Goal: Find specific page/section: Find specific page/section

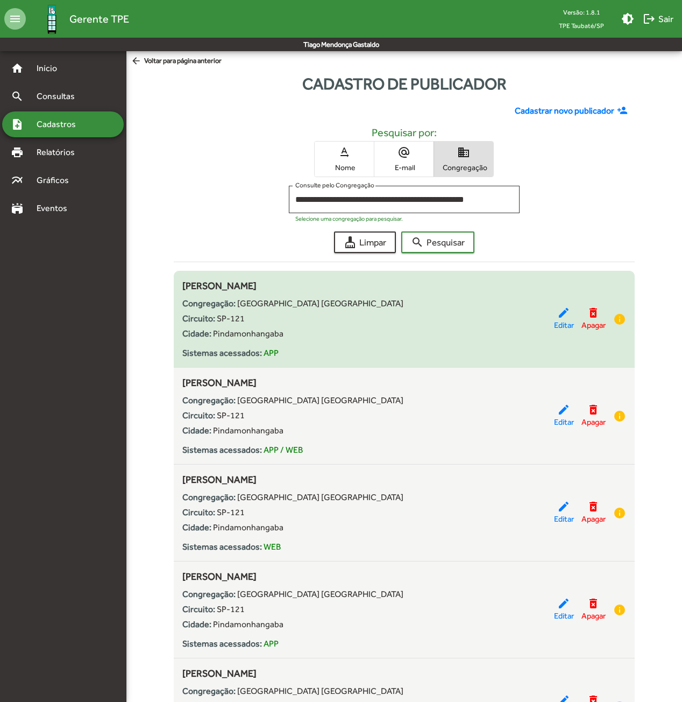
drag, startPoint x: 262, startPoint y: 284, endPoint x: 177, endPoint y: 286, distance: 84.5
click at [177, 286] on div "[PERSON_NAME] Congregação: [GEOGRAPHIC_DATA] SP Circuito: SP-121 Cidade: [GEOGR…" at bounding box center [404, 318] width 461 height 81
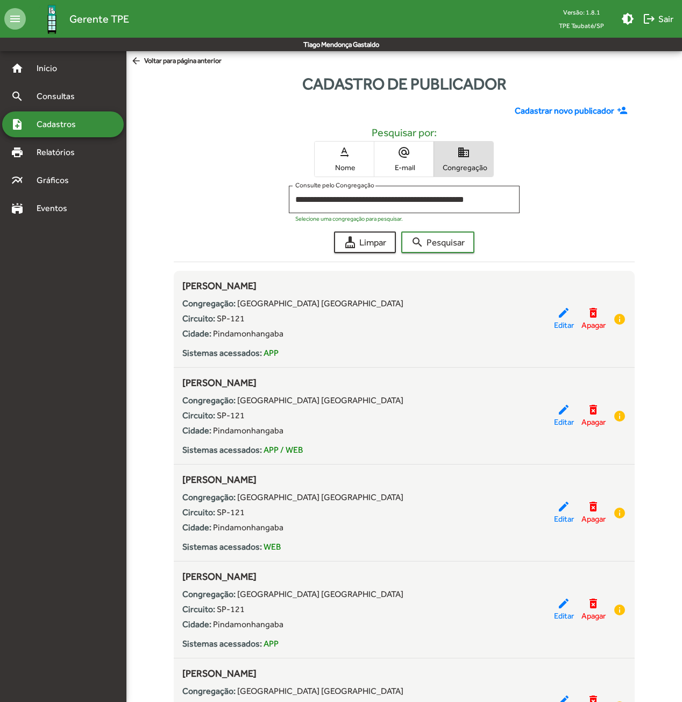
copy span "[PERSON_NAME]"
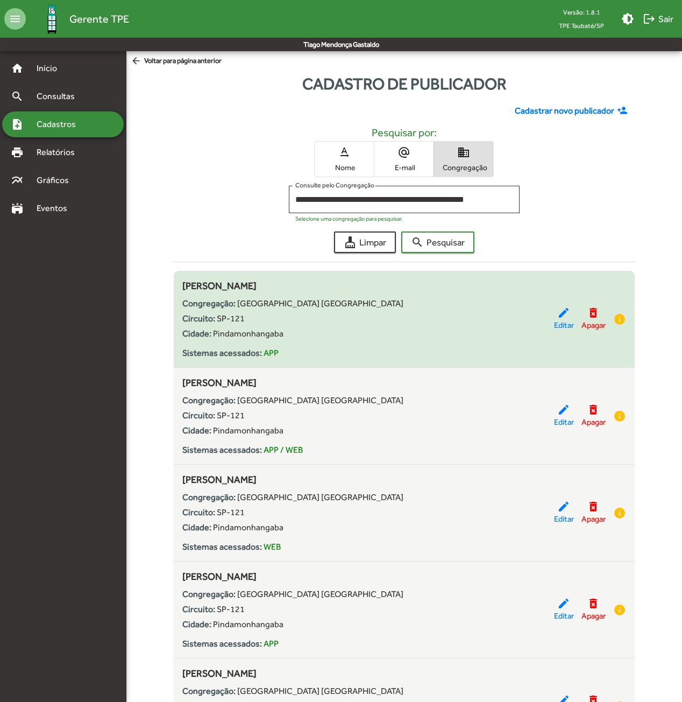
scroll to position [89, 0]
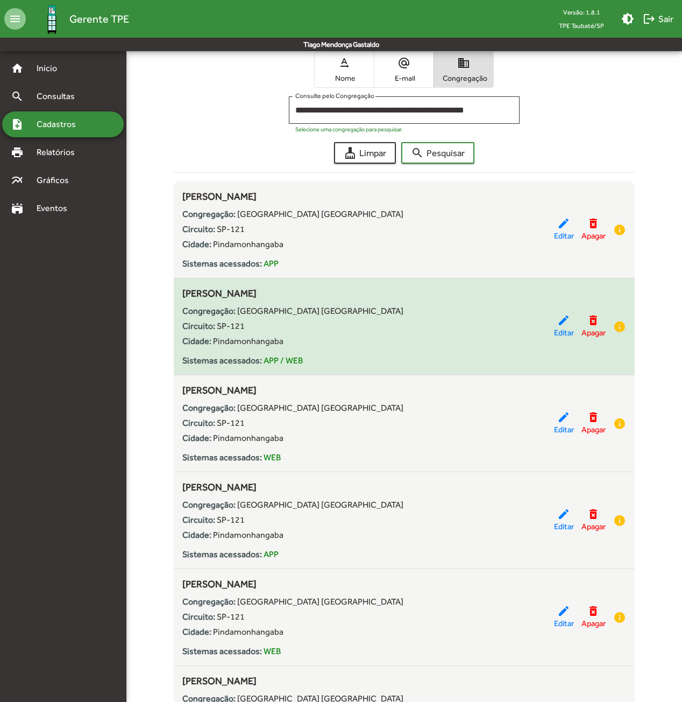
drag, startPoint x: 318, startPoint y: 294, endPoint x: 276, endPoint y: 297, distance: 42.1
click at [276, 297] on div "[PERSON_NAME] Congregação: [GEOGRAPHIC_DATA] SP Circuito: SP-121 Cidade: [GEOGR…" at bounding box center [368, 326] width 372 height 81
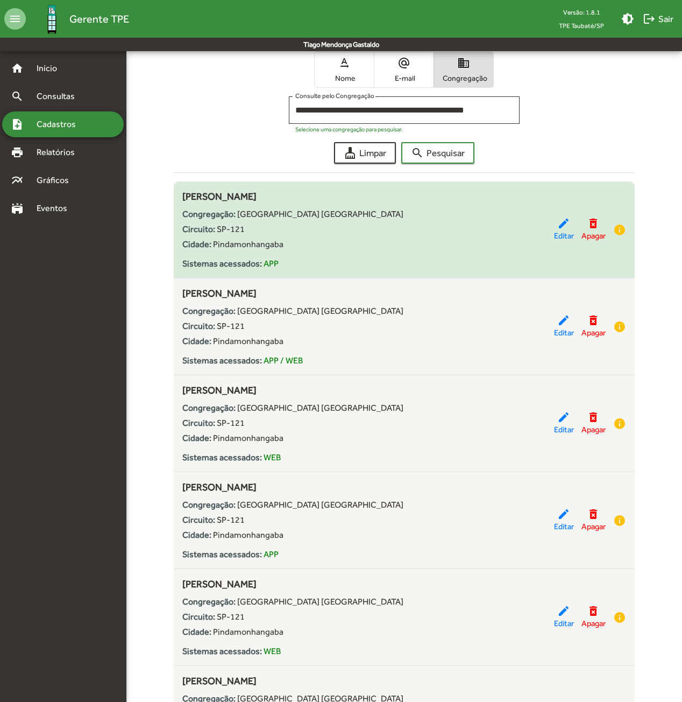
copy span "de Toledo"
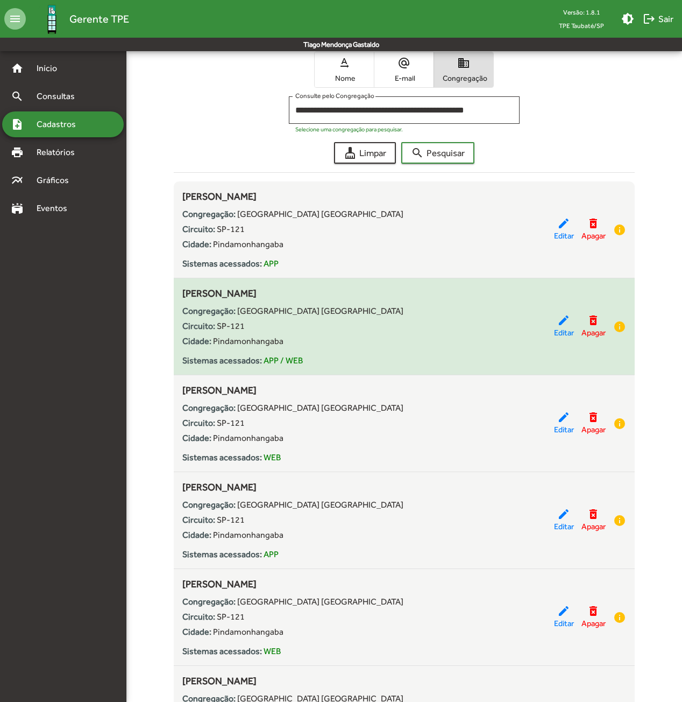
drag, startPoint x: 273, startPoint y: 293, endPoint x: 253, endPoint y: 294, distance: 19.9
click at [253, 294] on span "[PERSON_NAME]" at bounding box center [219, 292] width 74 height 11
copy span "[PERSON_NAME]"
drag, startPoint x: 251, startPoint y: 293, endPoint x: 184, endPoint y: 294, distance: 67.3
click at [184, 294] on span "[PERSON_NAME]" at bounding box center [219, 292] width 74 height 11
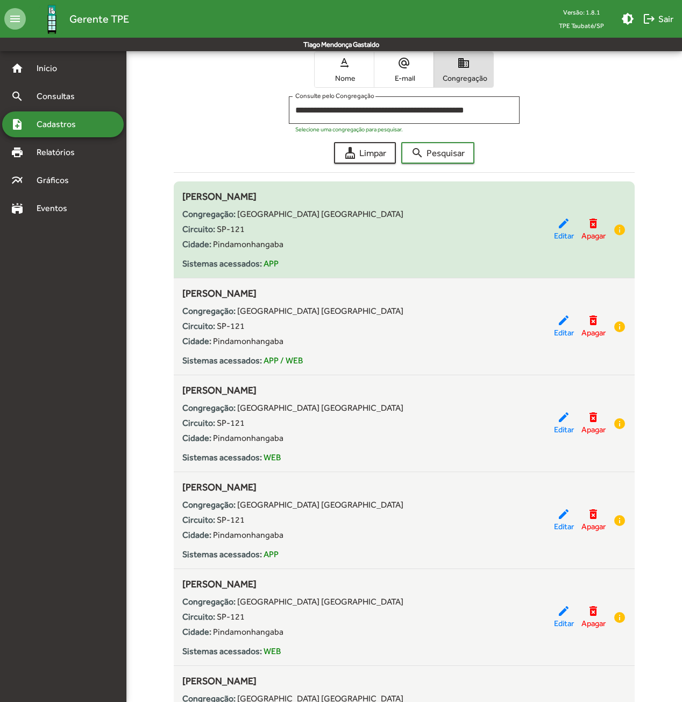
copy span "[PERSON_NAME]"
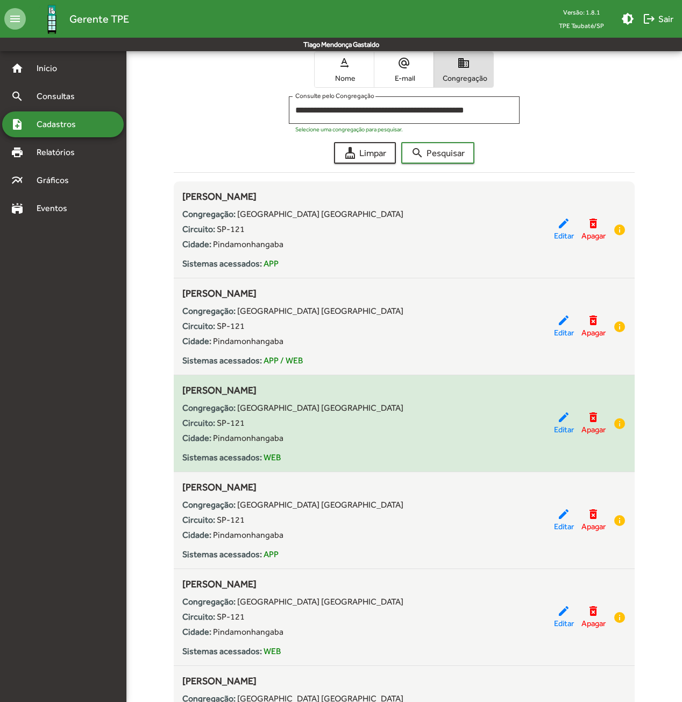
drag, startPoint x: 296, startPoint y: 391, endPoint x: 179, endPoint y: 394, distance: 117.4
click at [179, 394] on div "[PERSON_NAME] Congregação: [GEOGRAPHIC_DATA] SP Circuito: SP-121 Cidade: [GEOGR…" at bounding box center [404, 423] width 461 height 81
copy span "[PERSON_NAME]"
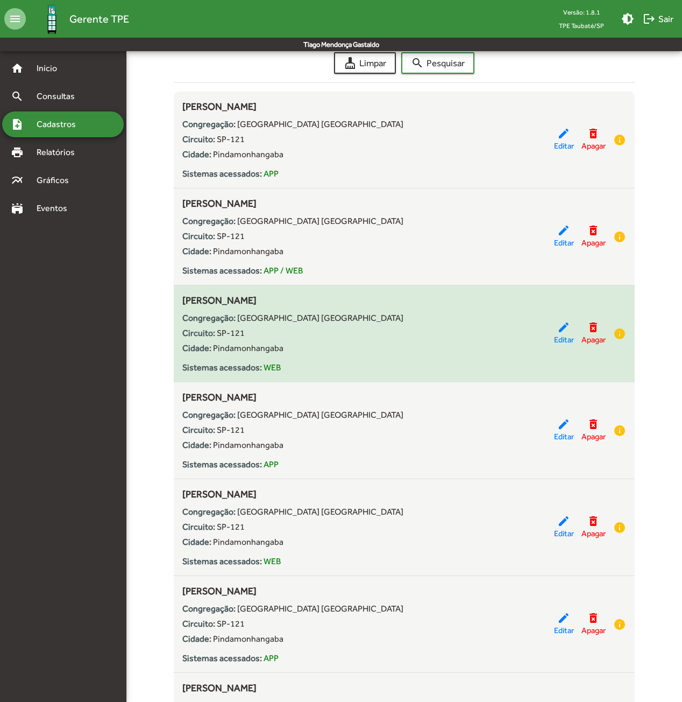
scroll to position [269, 0]
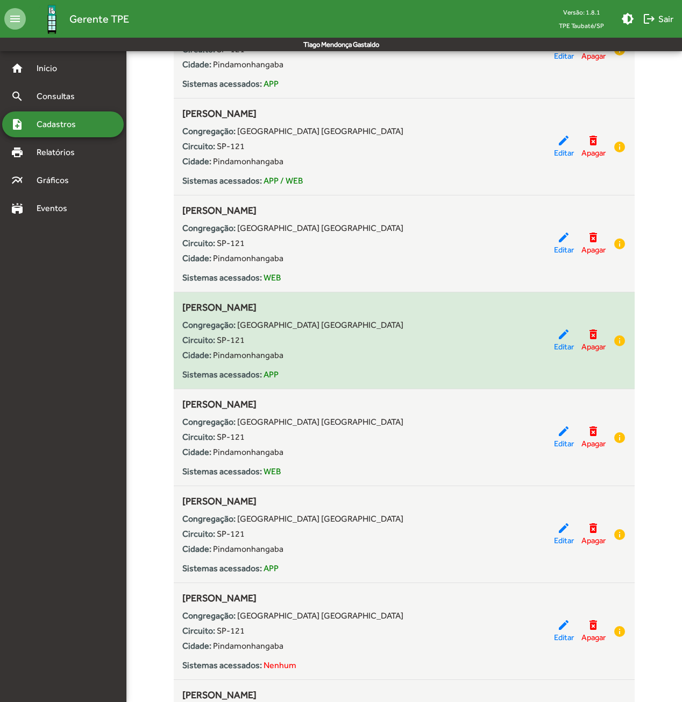
drag, startPoint x: 312, startPoint y: 307, endPoint x: 184, endPoint y: 308, distance: 128.1
click at [184, 308] on div "[PERSON_NAME] Congregação: [GEOGRAPHIC_DATA] SP Circuito: SP-121 Cidade: [GEOGR…" at bounding box center [368, 340] width 372 height 81
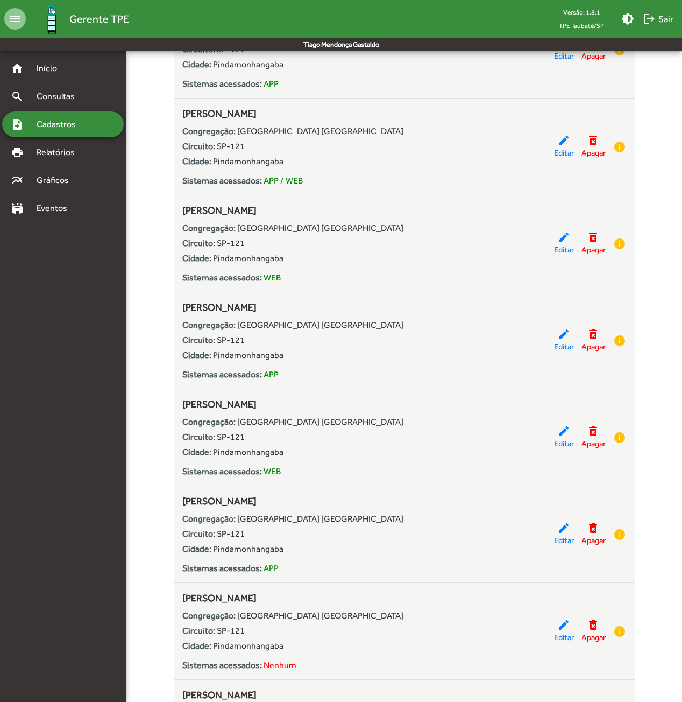
copy span "[PERSON_NAME]"
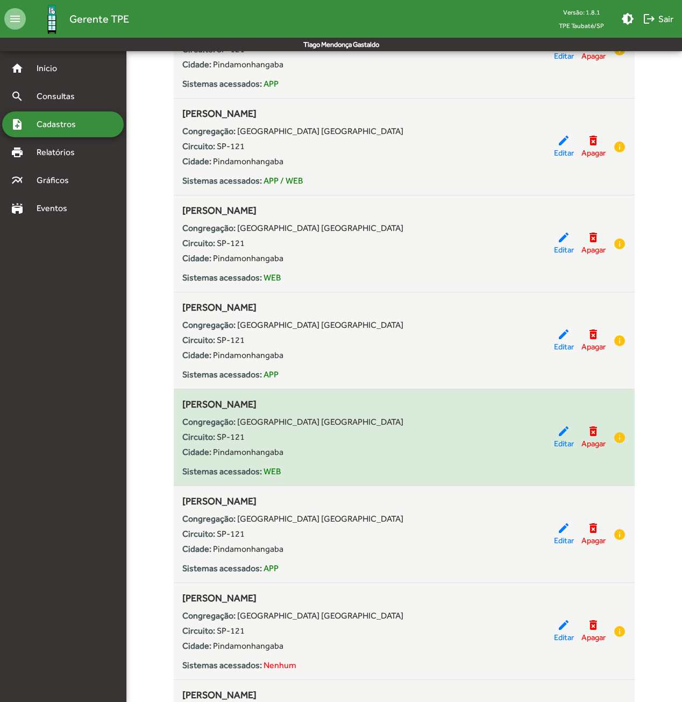
drag, startPoint x: 277, startPoint y: 404, endPoint x: 179, endPoint y: 402, distance: 98.0
click at [179, 402] on div "[PERSON_NAME] Congregação: [GEOGRAPHIC_DATA] SP Circuito: SP-121 Cidade: [GEOGR…" at bounding box center [404, 437] width 461 height 81
copy span "[PERSON_NAME]"
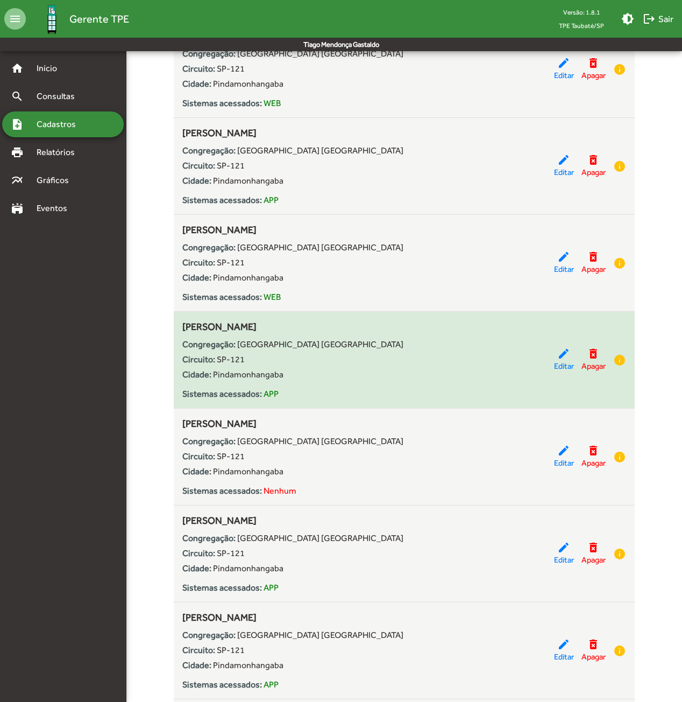
scroll to position [448, 0]
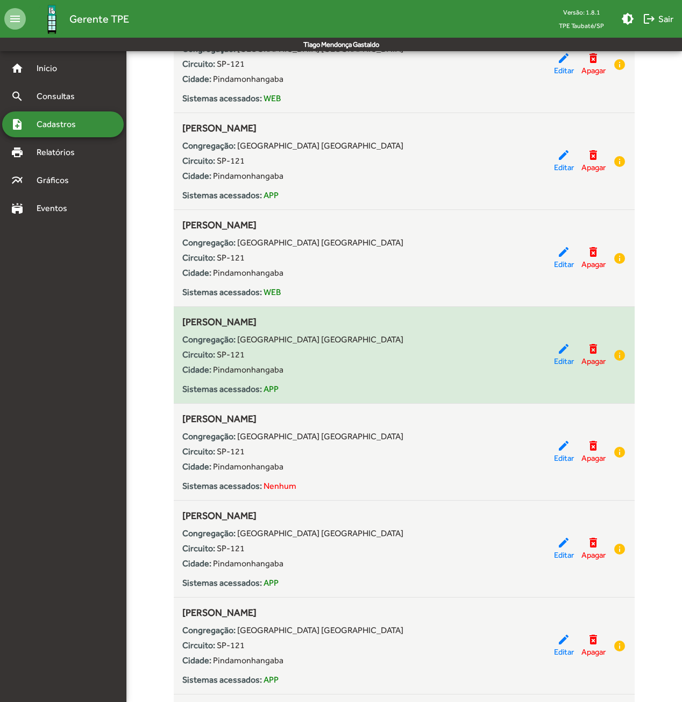
drag, startPoint x: 372, startPoint y: 319, endPoint x: 184, endPoint y: 322, distance: 188.4
click at [184, 322] on div "[PERSON_NAME] Congregação: [GEOGRAPHIC_DATA] SP Circuito: SP-121 Cidade: [GEOGR…" at bounding box center [368, 354] width 372 height 81
copy span "[PERSON_NAME]"
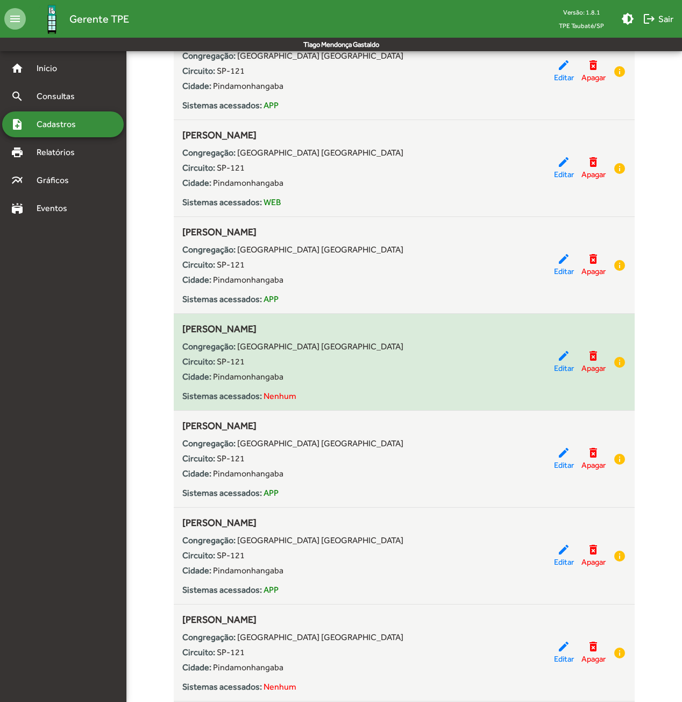
drag, startPoint x: 329, startPoint y: 328, endPoint x: 201, endPoint y: 329, distance: 128.1
click at [181, 330] on div "[PERSON_NAME] Congregação: [GEOGRAPHIC_DATA] SP Circuito: SP-121 Cidade: [GEOGR…" at bounding box center [404, 361] width 461 height 81
copy span "[PERSON_NAME]"
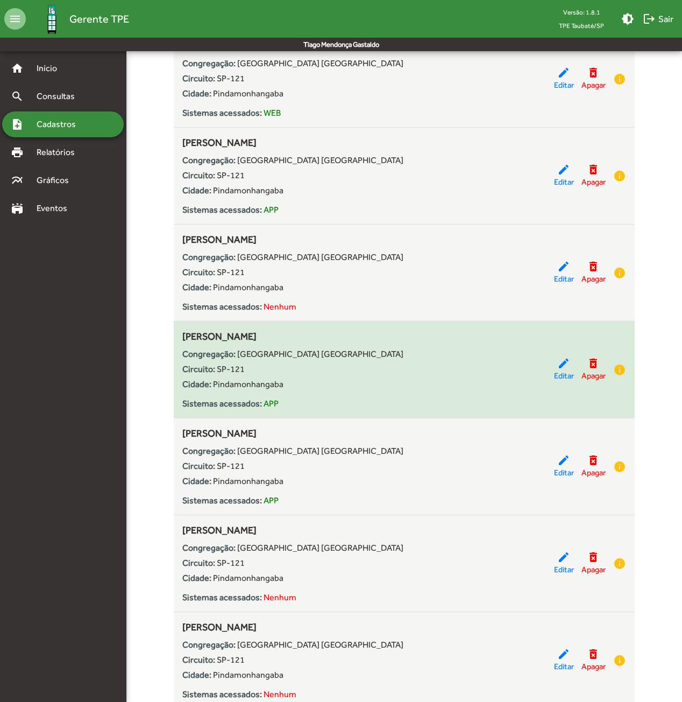
drag, startPoint x: 311, startPoint y: 334, endPoint x: 182, endPoint y: 333, distance: 128.6
click at [182, 333] on div "[PERSON_NAME] Congregação: [GEOGRAPHIC_DATA] SP Circuito: SP-121 Cidade: [GEOGR…" at bounding box center [368, 369] width 372 height 81
copy span "[PERSON_NAME]"
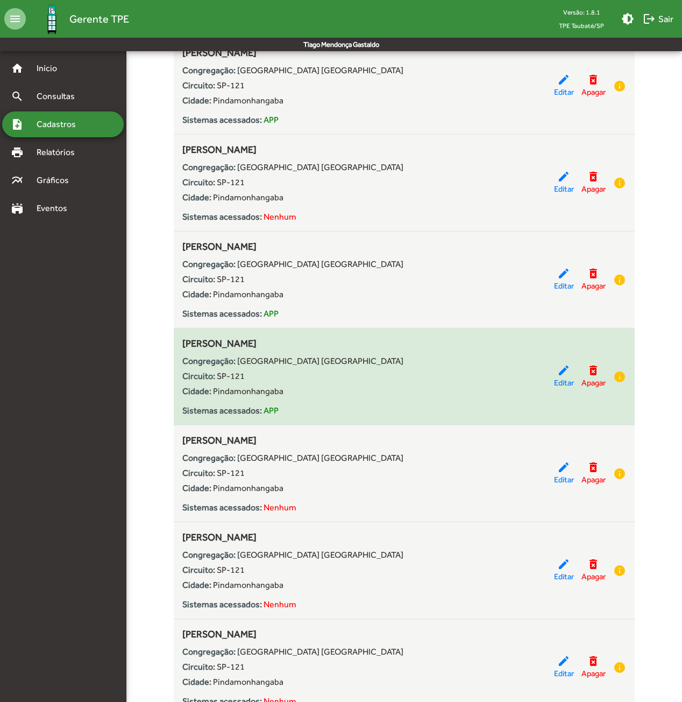
drag, startPoint x: 306, startPoint y: 340, endPoint x: 175, endPoint y: 342, distance: 130.3
click at [175, 342] on div "[PERSON_NAME] Congregação: [GEOGRAPHIC_DATA] SP Circuito: SP-121 Cidade: [GEOGR…" at bounding box center [404, 376] width 461 height 81
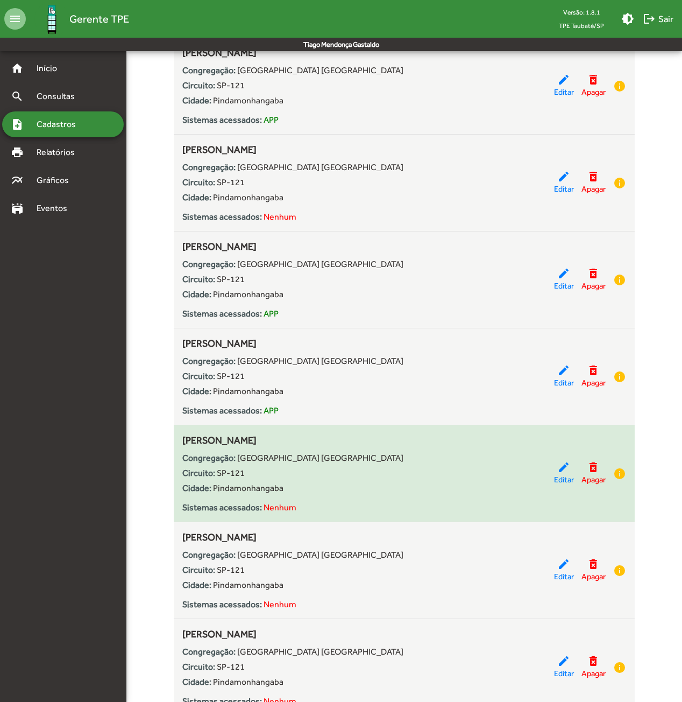
drag, startPoint x: 275, startPoint y: 436, endPoint x: 181, endPoint y: 442, distance: 94.3
click at [181, 442] on div "[PERSON_NAME] Congregação: [GEOGRAPHIC_DATA] SP Circuito: SP-121 Cidade: [GEOGR…" at bounding box center [404, 473] width 461 height 81
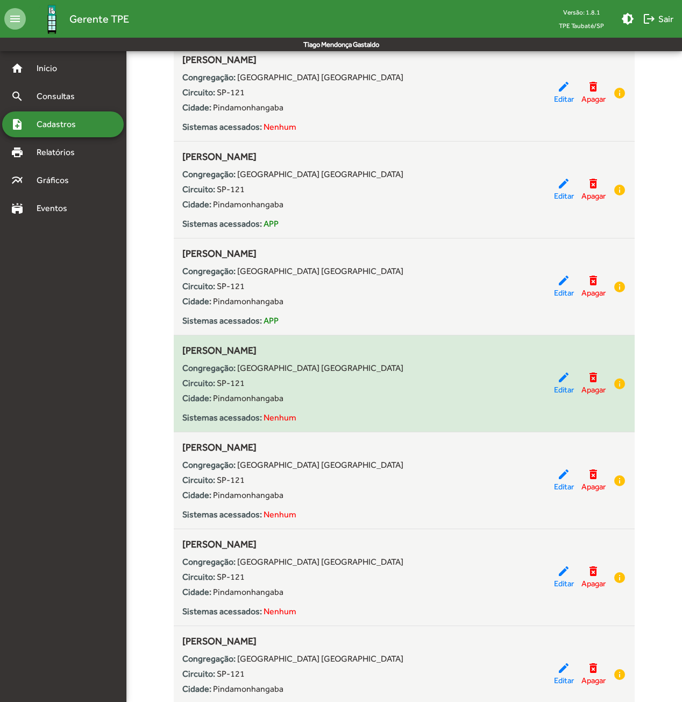
scroll to position [897, 0]
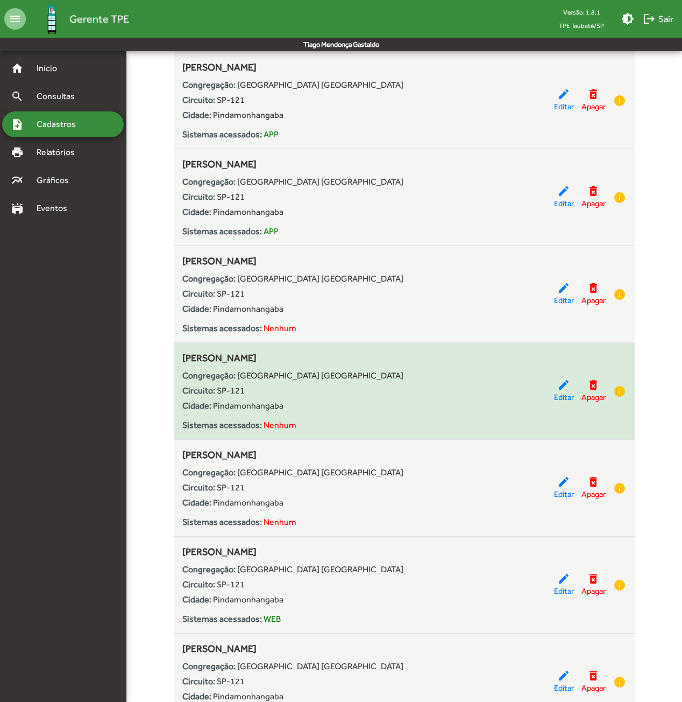
drag, startPoint x: 309, startPoint y: 356, endPoint x: 181, endPoint y: 355, distance: 127.6
click at [181, 355] on div "[PERSON_NAME] Congregação: [GEOGRAPHIC_DATA] SP Circuito: SP-121 Cidade: [GEOGR…" at bounding box center [404, 390] width 461 height 81
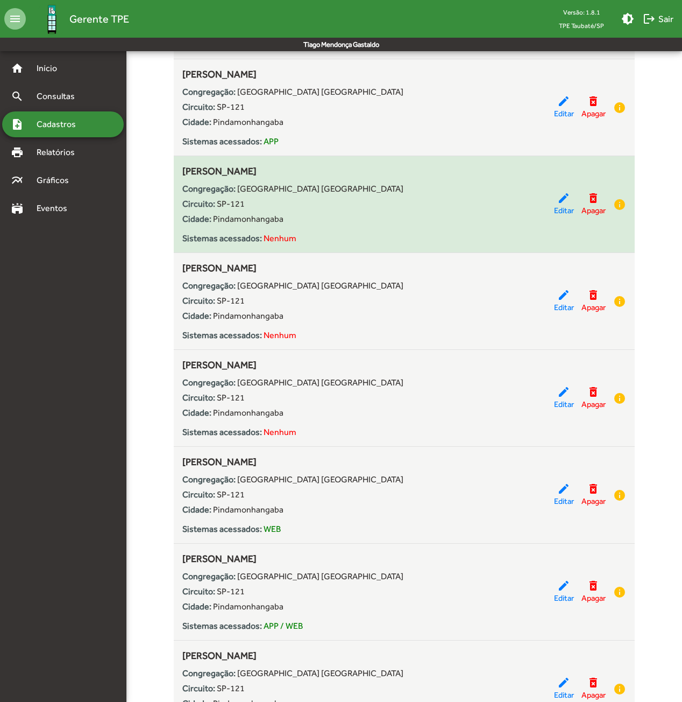
scroll to position [1076, 0]
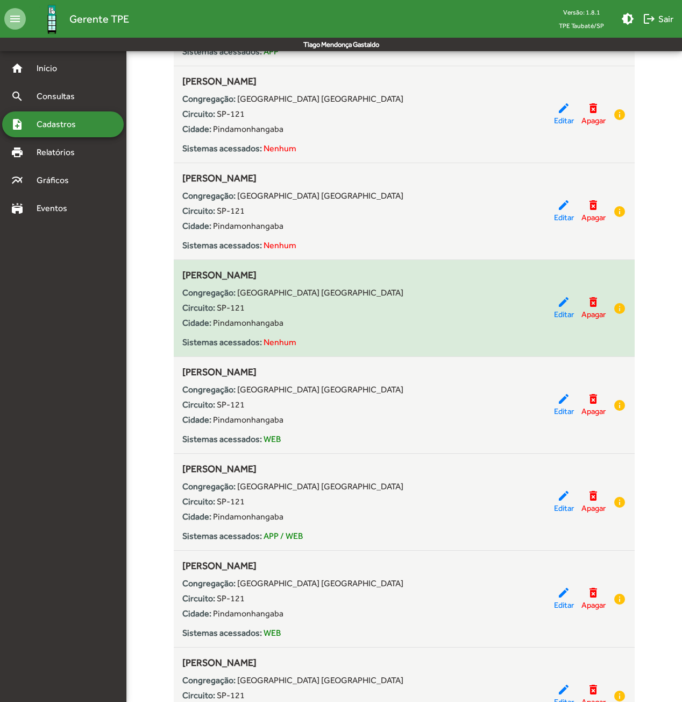
drag, startPoint x: 249, startPoint y: 274, endPoint x: 184, endPoint y: 274, distance: 65.1
click at [184, 274] on span "[PERSON_NAME]" at bounding box center [219, 274] width 74 height 11
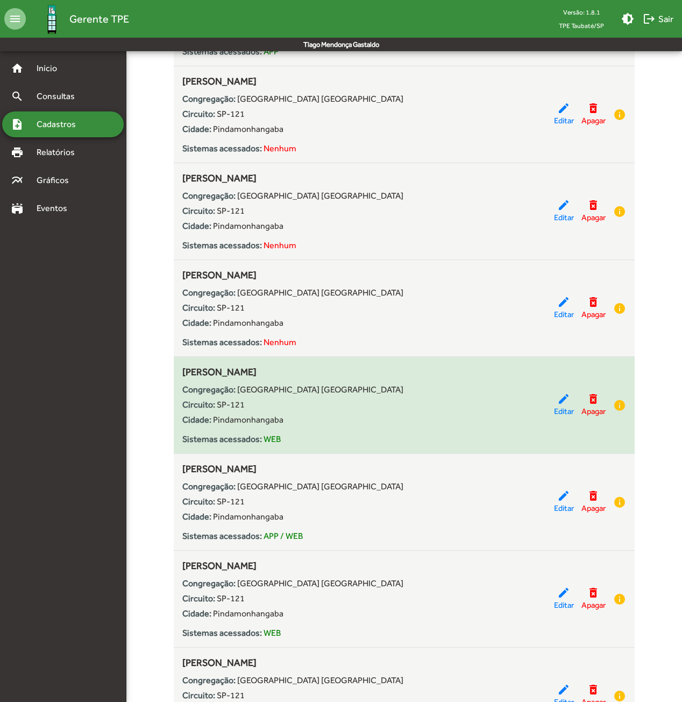
drag, startPoint x: 355, startPoint y: 371, endPoint x: 184, endPoint y: 372, distance: 171.1
click at [184, 372] on div "[PERSON_NAME] Congregação: [GEOGRAPHIC_DATA] SP Circuito: SP-121 Cidade: [GEOGR…" at bounding box center [368, 404] width 372 height 81
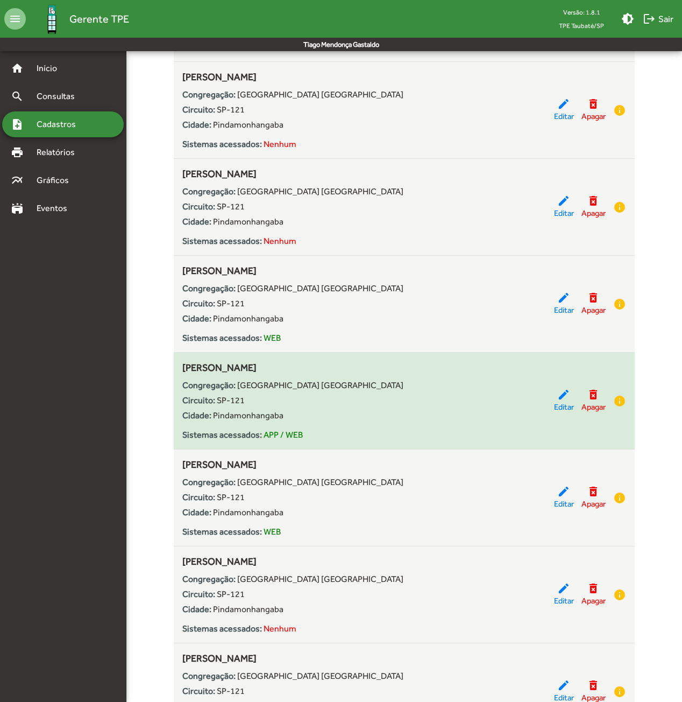
scroll to position [1256, 0]
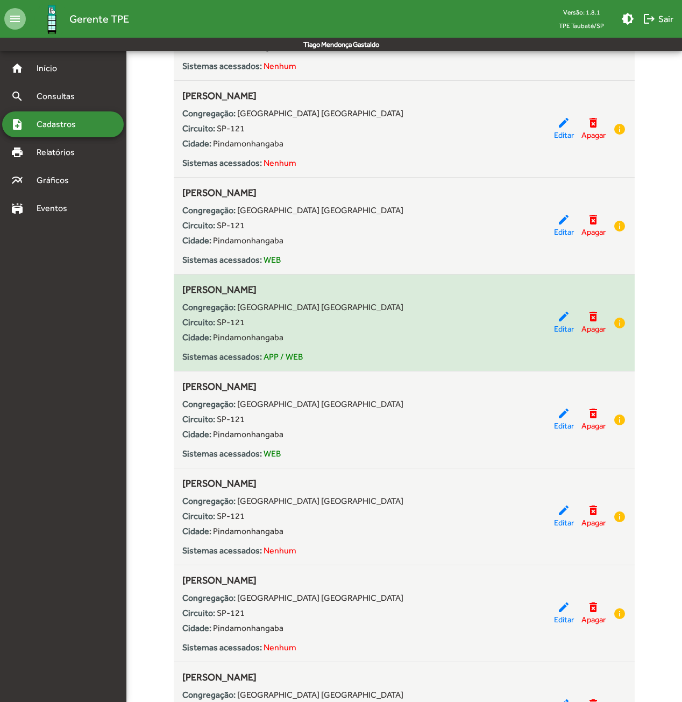
drag, startPoint x: 280, startPoint y: 289, endPoint x: 183, endPoint y: 287, distance: 96.9
click at [183, 287] on div "[PERSON_NAME] Congregação: [GEOGRAPHIC_DATA] SP Circuito: SP-121 Cidade: [GEOGR…" at bounding box center [368, 322] width 372 height 81
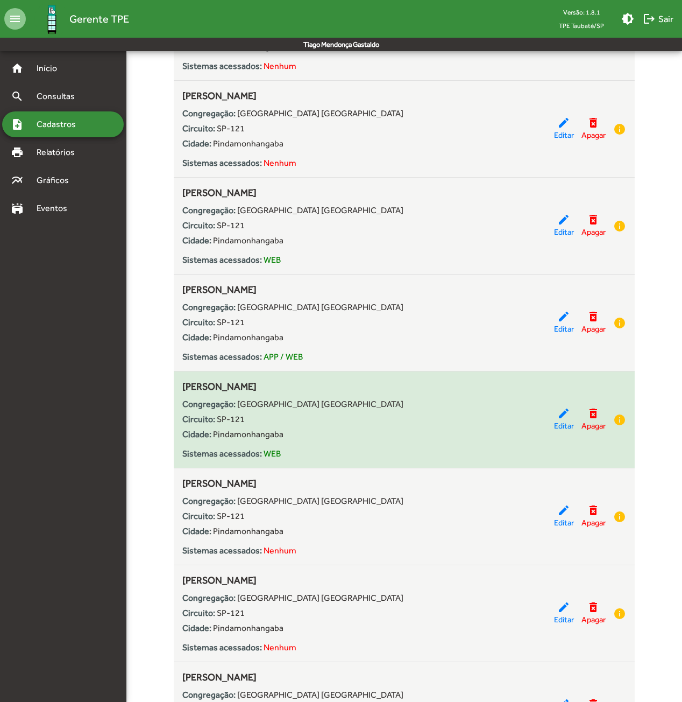
scroll to position [1345, 0]
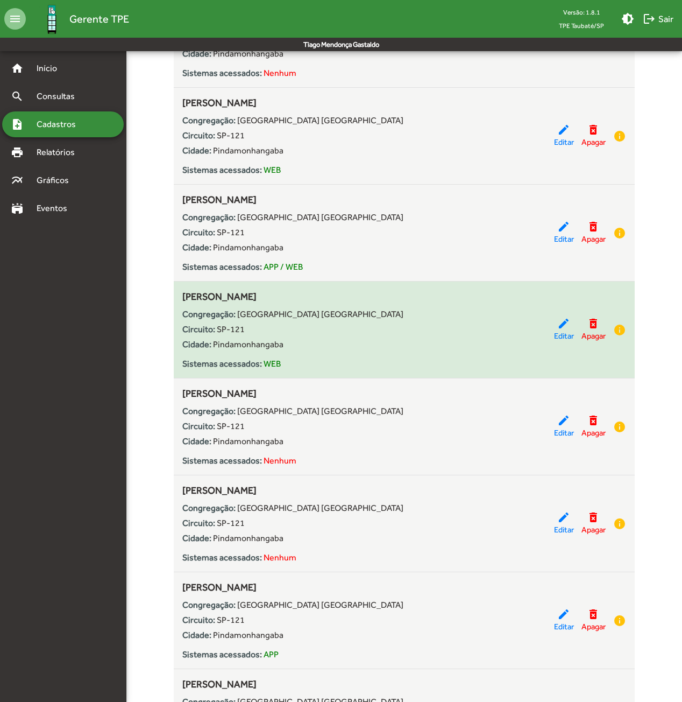
drag, startPoint x: 272, startPoint y: 293, endPoint x: 180, endPoint y: 291, distance: 92.6
click at [180, 291] on div "[PERSON_NAME] Congregação: [GEOGRAPHIC_DATA] SP Circuito: SP-121 Cidade: [GEOGR…" at bounding box center [404, 329] width 461 height 81
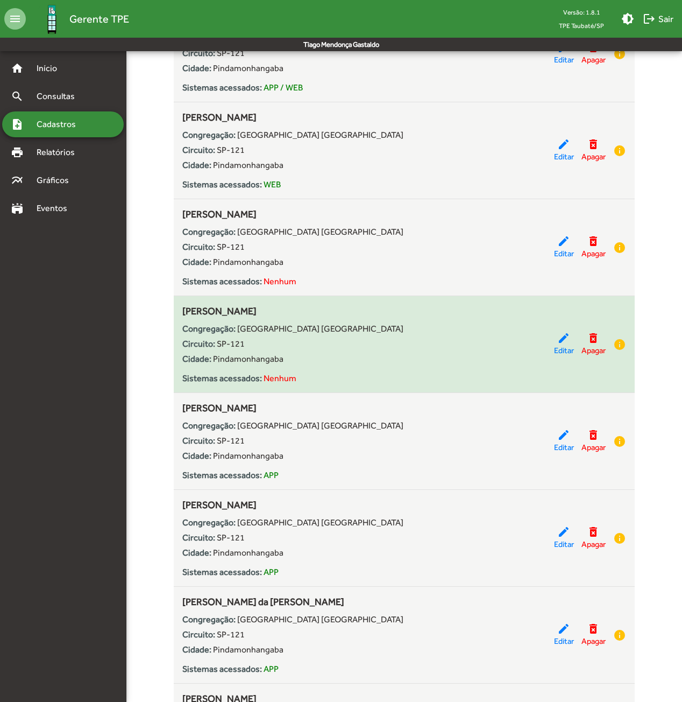
scroll to position [1435, 0]
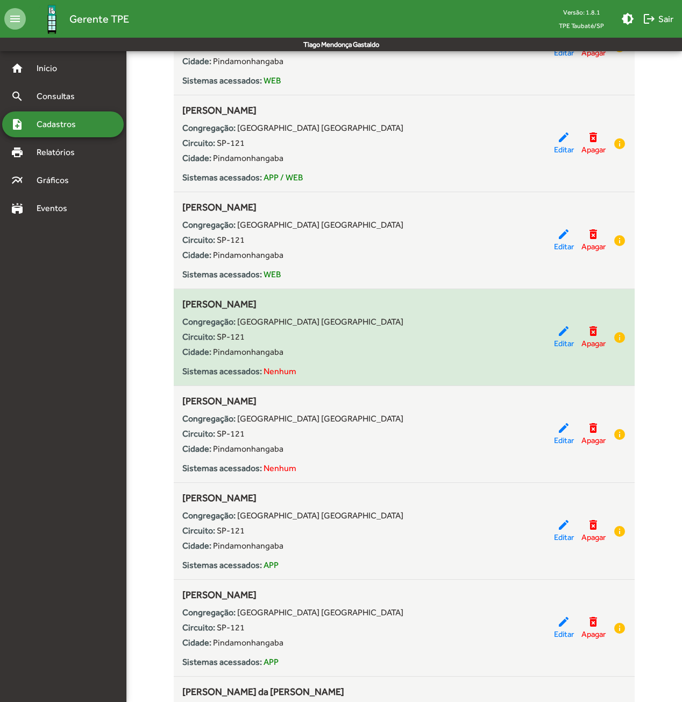
drag, startPoint x: 313, startPoint y: 301, endPoint x: 183, endPoint y: 300, distance: 130.2
click at [183, 300] on div "[PERSON_NAME] Congregação: [GEOGRAPHIC_DATA] SP Circuito: SP-121 Cidade: [GEOGR…" at bounding box center [368, 337] width 372 height 81
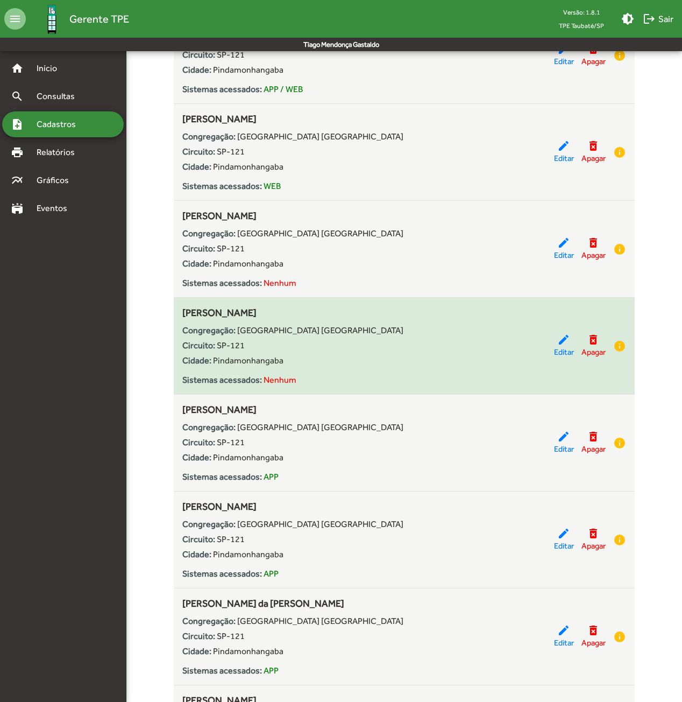
scroll to position [1525, 0]
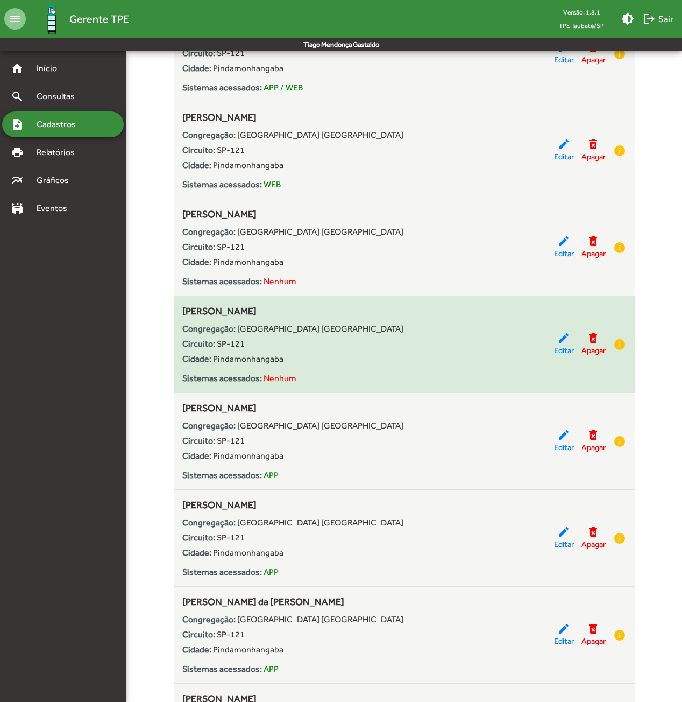
drag, startPoint x: 284, startPoint y: 306, endPoint x: 184, endPoint y: 308, distance: 100.1
click at [184, 308] on div "[PERSON_NAME] Congregação: [GEOGRAPHIC_DATA] SP Circuito: SP-121 Cidade: [GEOGR…" at bounding box center [368, 344] width 372 height 81
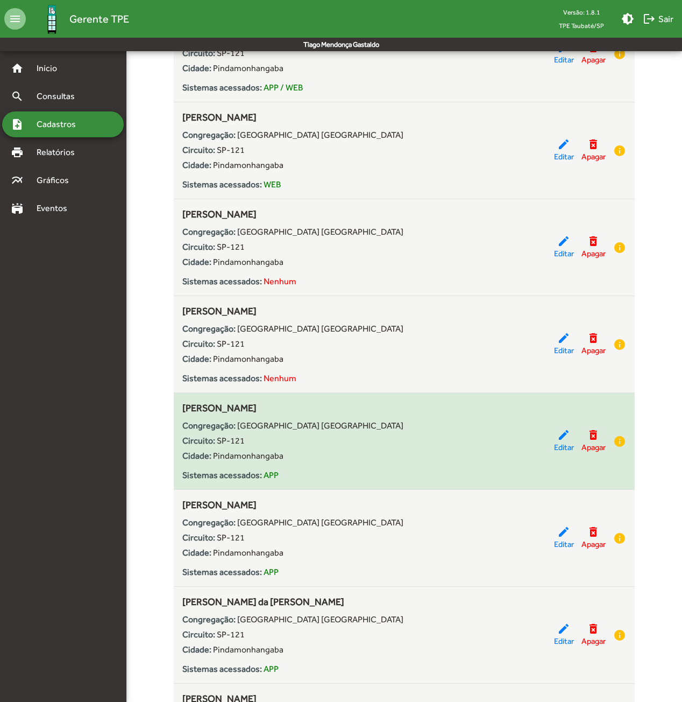
drag, startPoint x: 281, startPoint y: 404, endPoint x: 182, endPoint y: 406, distance: 99.6
click at [182, 406] on div "[PERSON_NAME] Congregação: [GEOGRAPHIC_DATA] SP Circuito: SP-121 Cidade: [GEOGR…" at bounding box center [368, 440] width 372 height 81
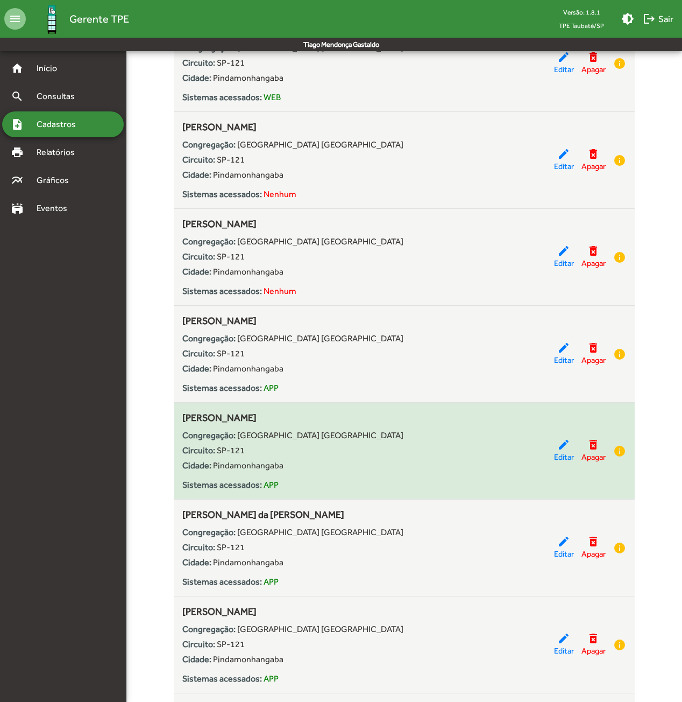
scroll to position [1615, 0]
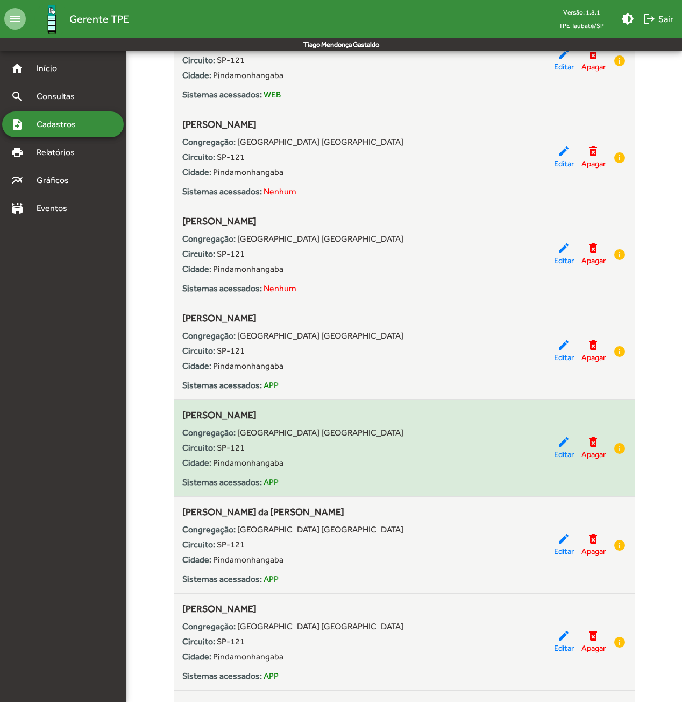
drag, startPoint x: 298, startPoint y: 412, endPoint x: 184, endPoint y: 414, distance: 113.6
click at [184, 414] on div "[PERSON_NAME] Congregação: [GEOGRAPHIC_DATA] SP Circuito: SP-121 Cidade: [GEOGR…" at bounding box center [368, 447] width 372 height 81
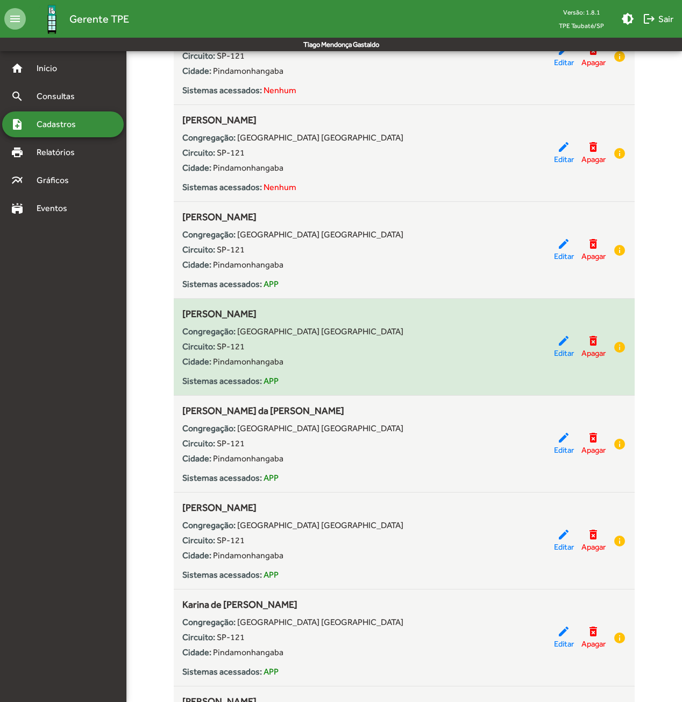
scroll to position [1794, 0]
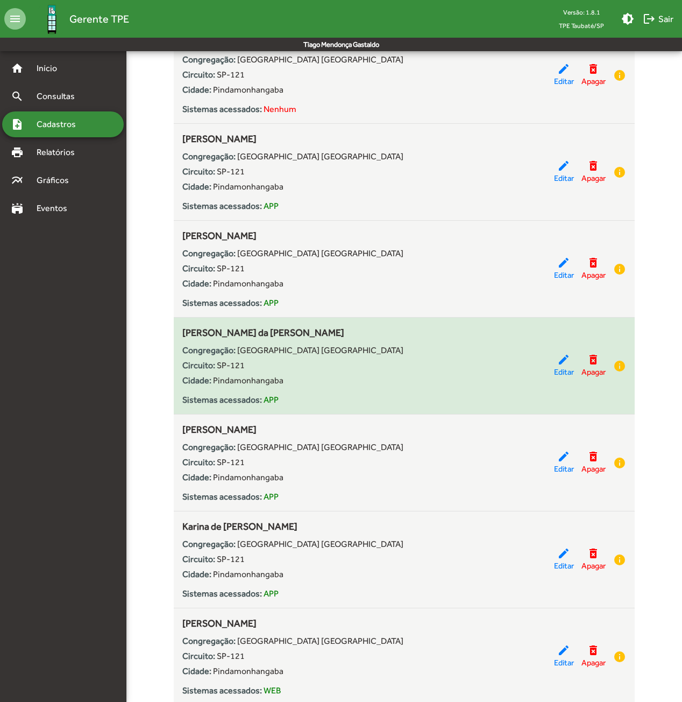
drag, startPoint x: 332, startPoint y: 330, endPoint x: 181, endPoint y: 334, distance: 150.7
click at [180, 334] on div "[PERSON_NAME] da [PERSON_NAME] Congregação: [GEOGRAPHIC_DATA] SP Circuito: SP-1…" at bounding box center [404, 365] width 461 height 81
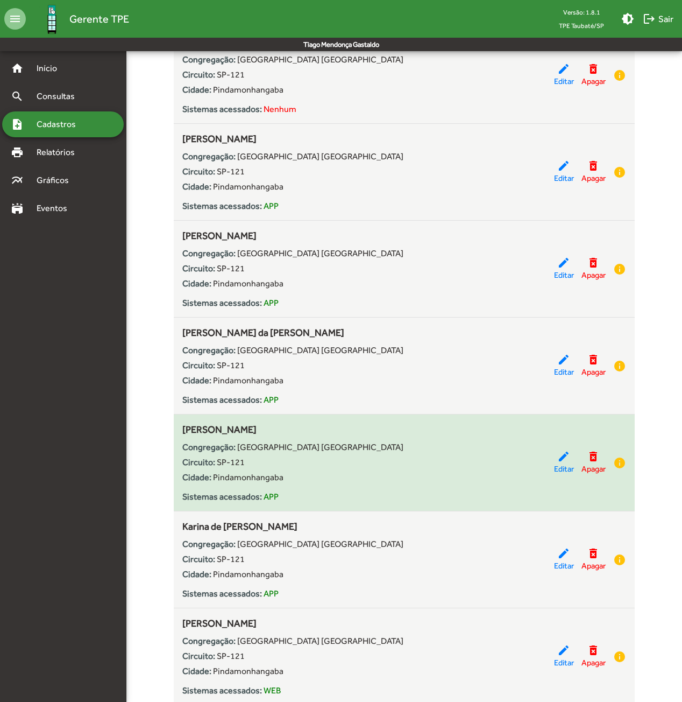
drag, startPoint x: 276, startPoint y: 426, endPoint x: 177, endPoint y: 432, distance: 98.6
click at [177, 432] on div "[PERSON_NAME] Congregação: [GEOGRAPHIC_DATA] SP Circuito: SP-121 Cidade: [GEOGR…" at bounding box center [404, 462] width 461 height 81
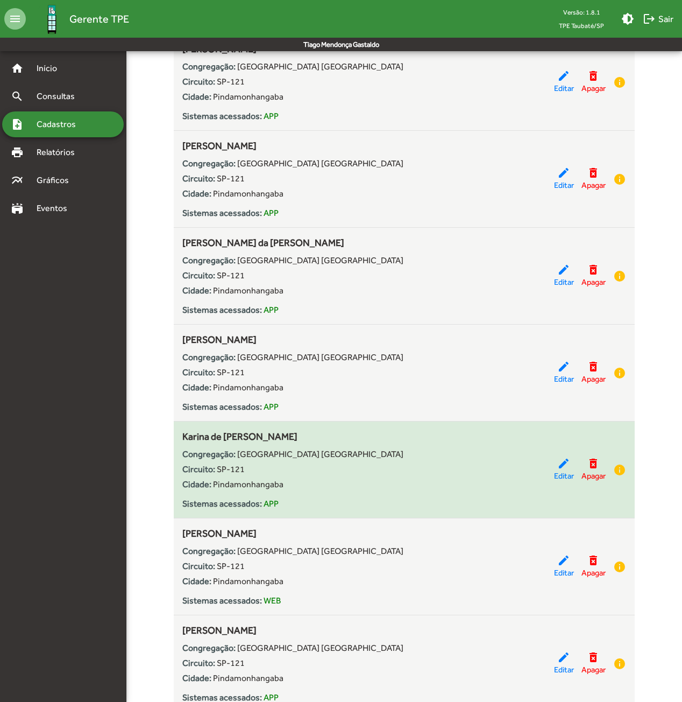
scroll to position [1973, 0]
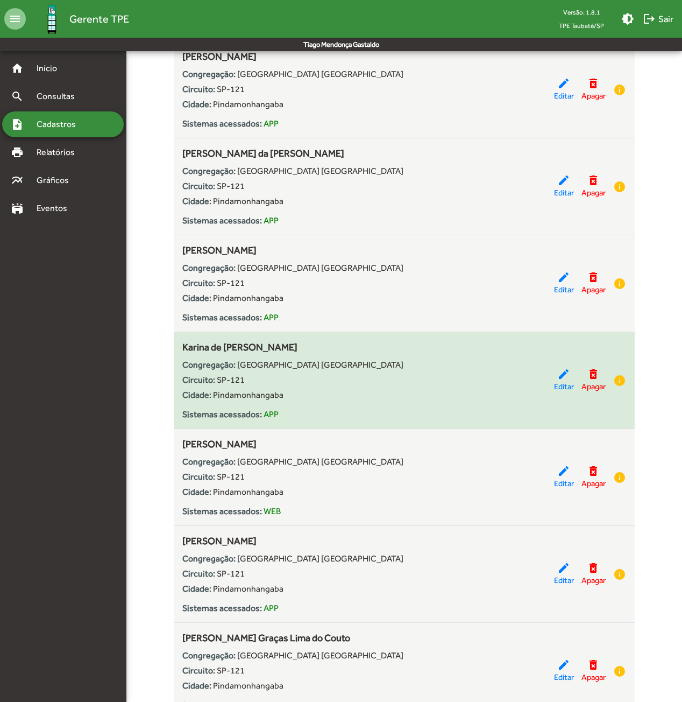
drag, startPoint x: 346, startPoint y: 342, endPoint x: 184, endPoint y: 338, distance: 161.5
click at [184, 340] on div "Karina de [PERSON_NAME] Congregação: [GEOGRAPHIC_DATA] SP Circuito: SP-121 Cida…" at bounding box center [368, 380] width 372 height 81
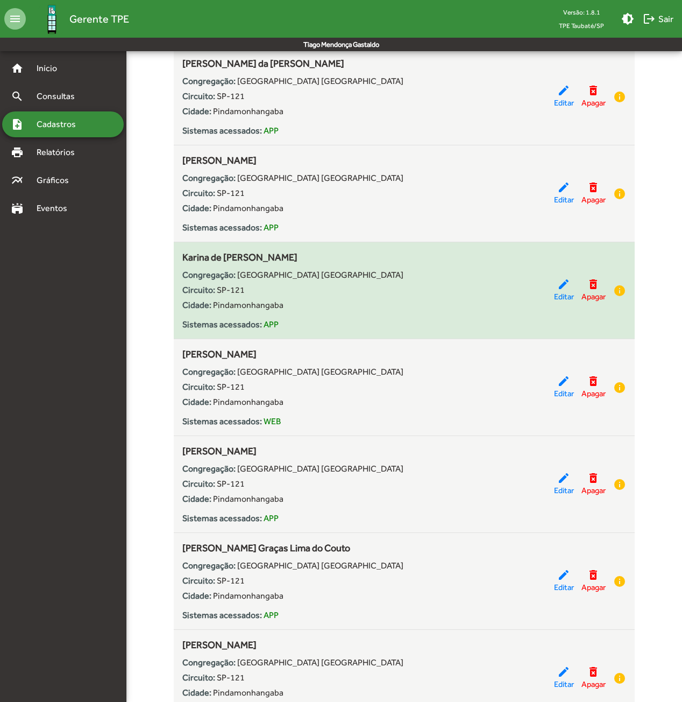
scroll to position [2153, 0]
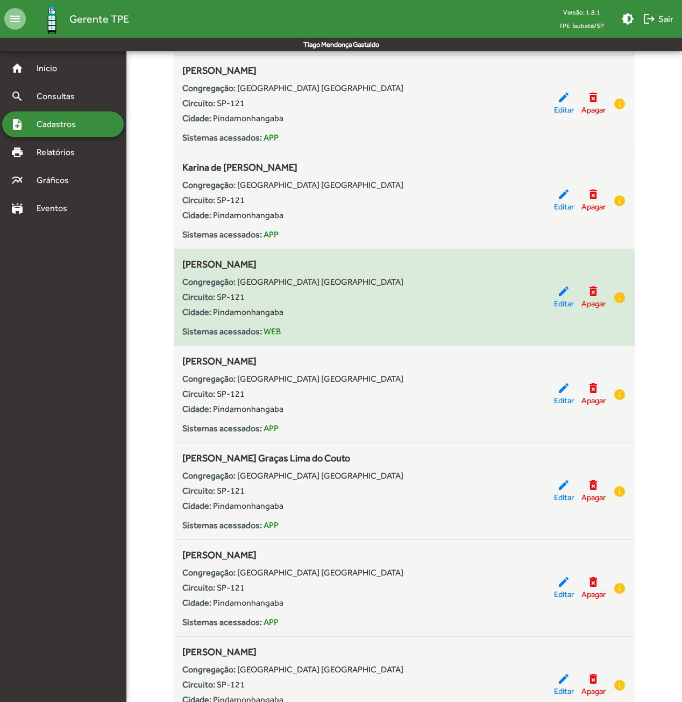
drag, startPoint x: 326, startPoint y: 259, endPoint x: 179, endPoint y: 260, distance: 146.4
click at [179, 260] on div "[PERSON_NAME] Congregação: [GEOGRAPHIC_DATA] SP Circuito: SP-121 Cidade: [GEOGR…" at bounding box center [404, 297] width 461 height 81
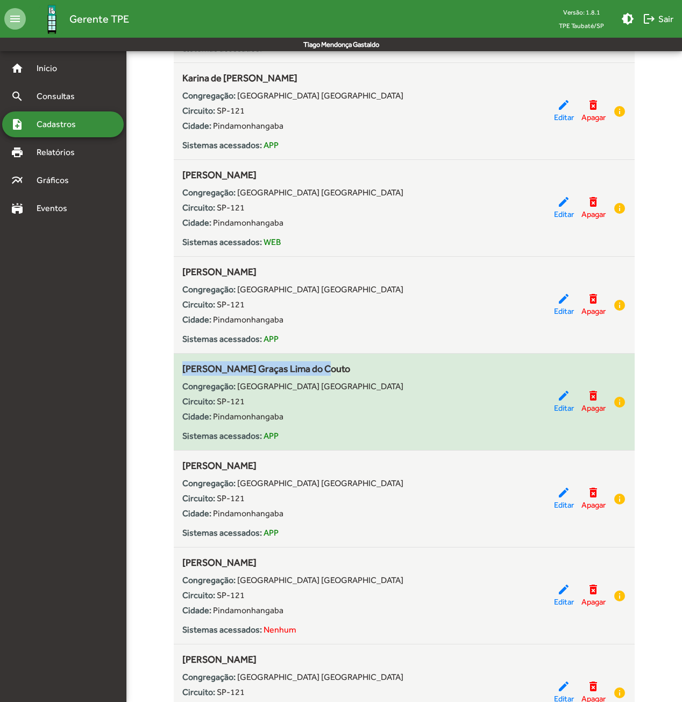
drag, startPoint x: 319, startPoint y: 363, endPoint x: 183, endPoint y: 369, distance: 135.7
click at [183, 369] on div "[PERSON_NAME] Graças Lima do Couto Congregação: [GEOGRAPHIC_DATA] SP Circuito: …" at bounding box center [368, 401] width 372 height 81
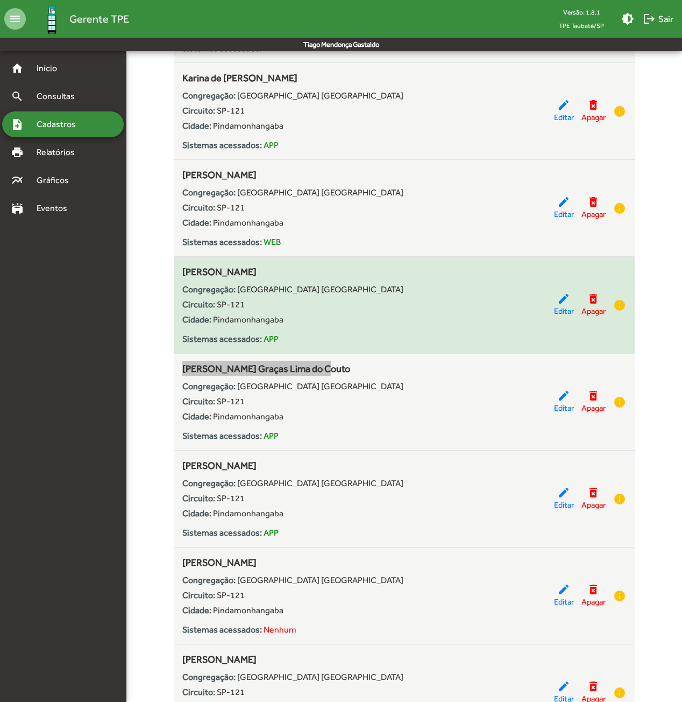
scroll to position [2332, 0]
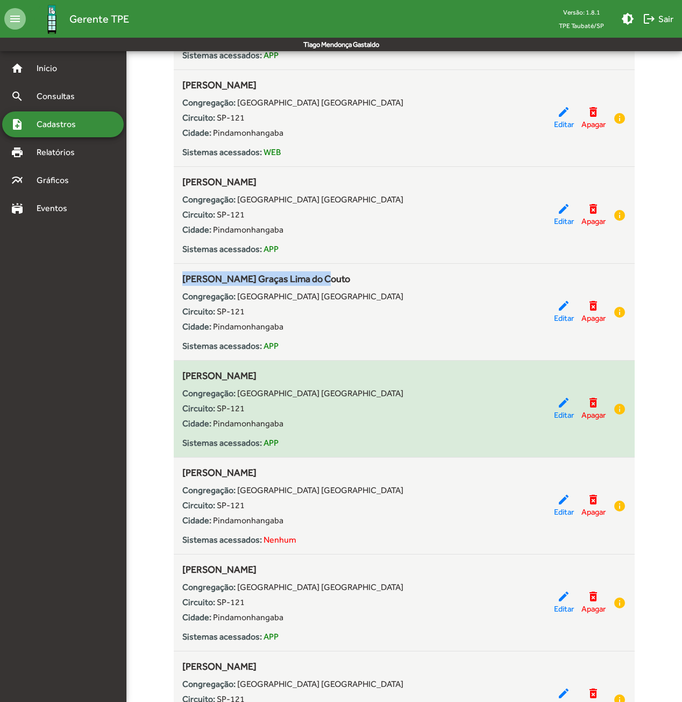
drag, startPoint x: 282, startPoint y: 371, endPoint x: 181, endPoint y: 367, distance: 101.2
click at [181, 368] on div "[PERSON_NAME] Congregação: [GEOGRAPHIC_DATA] SP Circuito: SP-121 Cidade: [GEOGR…" at bounding box center [404, 408] width 461 height 81
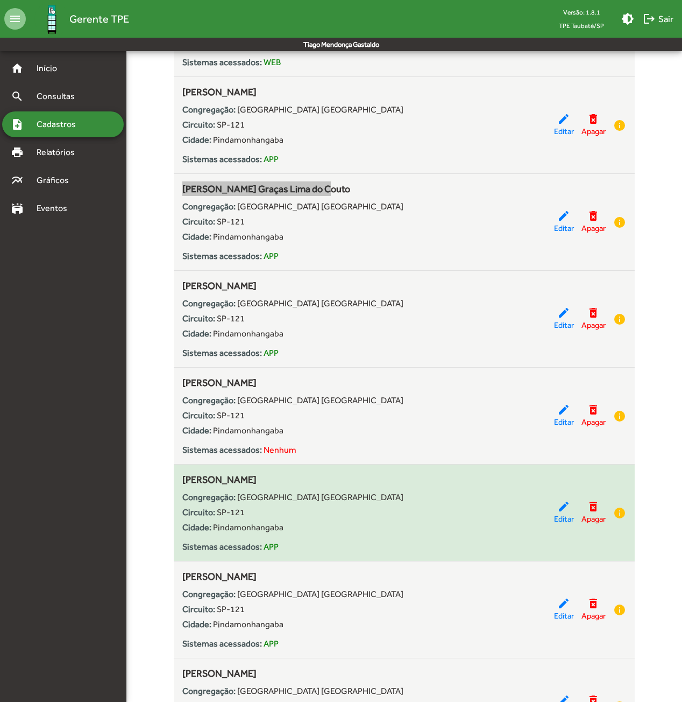
scroll to position [2511, 0]
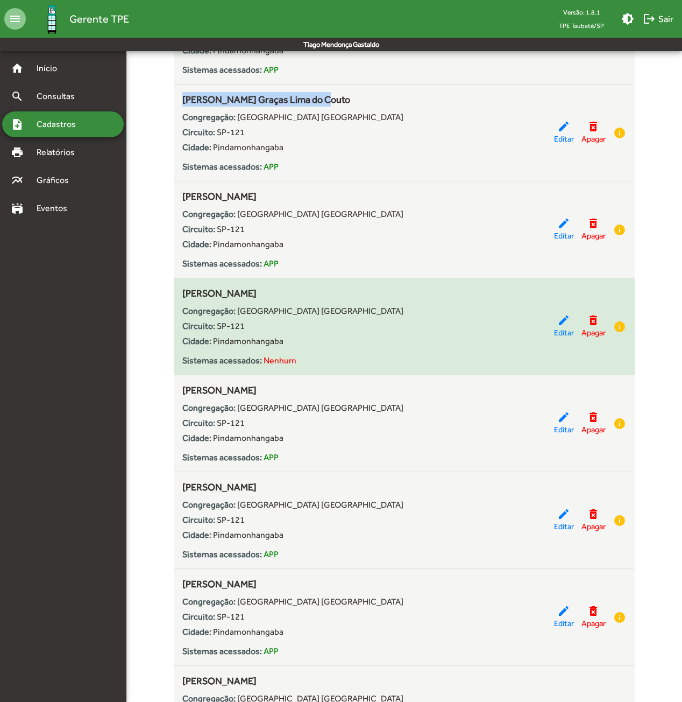
drag, startPoint x: 267, startPoint y: 288, endPoint x: 182, endPoint y: 293, distance: 85.2
click at [182, 293] on div "[PERSON_NAME] Congregação: [GEOGRAPHIC_DATA] SP Circuito: SP-121 Cidade: [GEOGR…" at bounding box center [368, 326] width 372 height 81
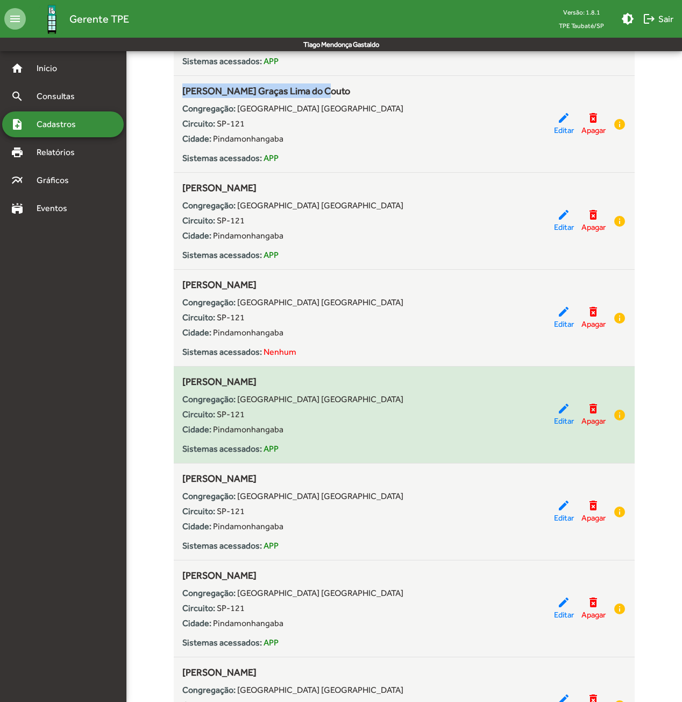
scroll to position [2601, 0]
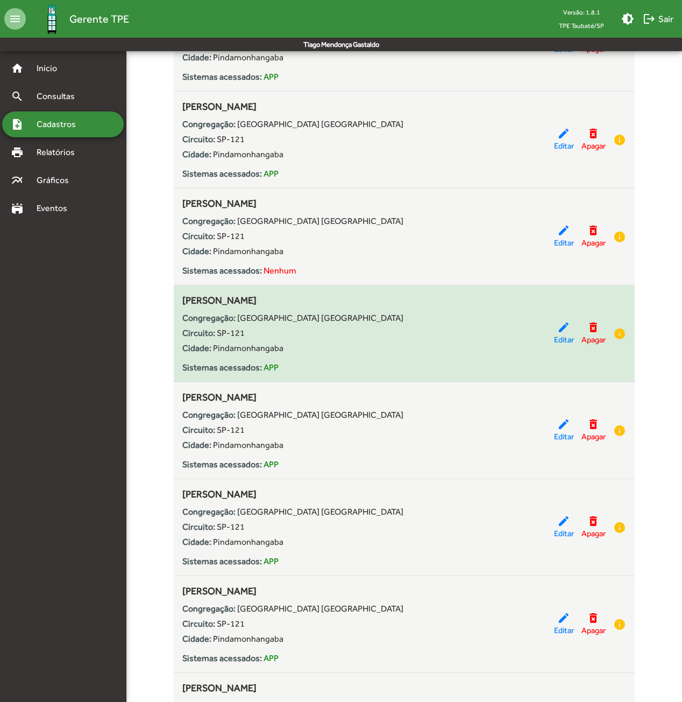
drag, startPoint x: 271, startPoint y: 294, endPoint x: 184, endPoint y: 295, distance: 86.7
click at [184, 295] on span "[PERSON_NAME]" at bounding box center [219, 299] width 74 height 11
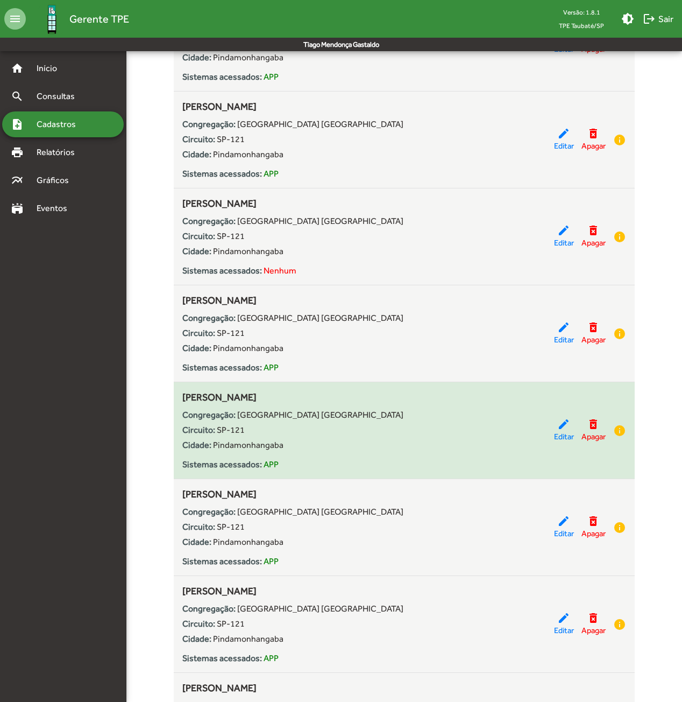
drag, startPoint x: 308, startPoint y: 392, endPoint x: 179, endPoint y: 393, distance: 129.2
click at [179, 393] on div "[PERSON_NAME] Congregação: [GEOGRAPHIC_DATA] SP Circuito: SP-121 Cidade: [GEOGR…" at bounding box center [404, 430] width 461 height 81
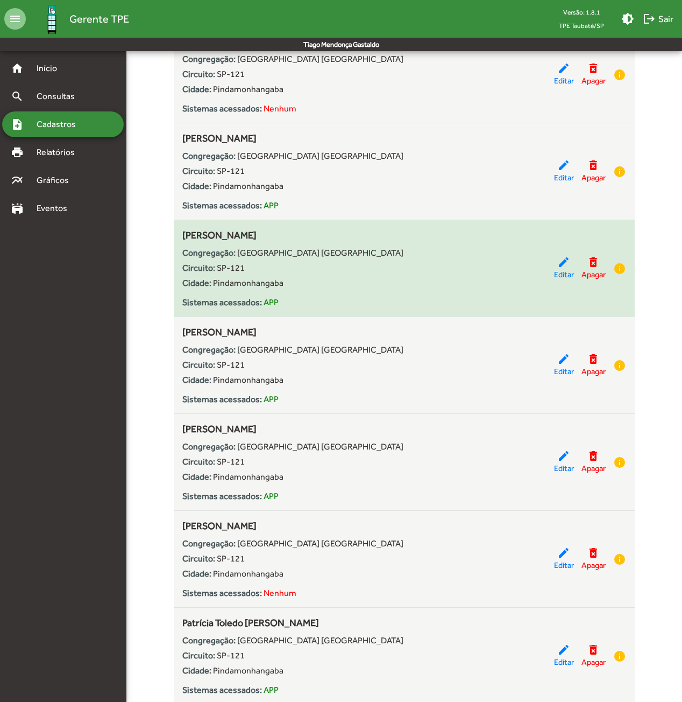
scroll to position [2780, 0]
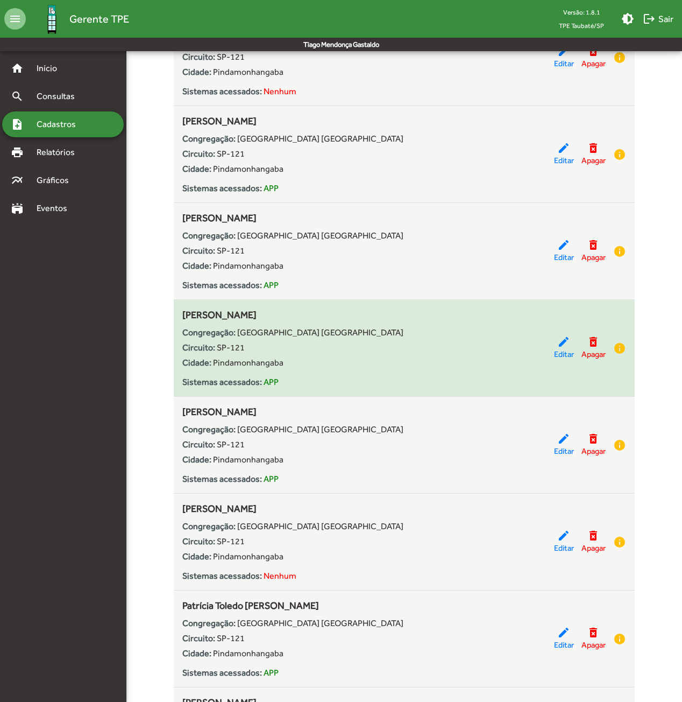
drag, startPoint x: 266, startPoint y: 311, endPoint x: 179, endPoint y: 313, distance: 87.8
click at [179, 313] on div "[PERSON_NAME] Congregação: [GEOGRAPHIC_DATA] SP Circuito: SP-121 Cidade: [GEOGR…" at bounding box center [404, 347] width 461 height 81
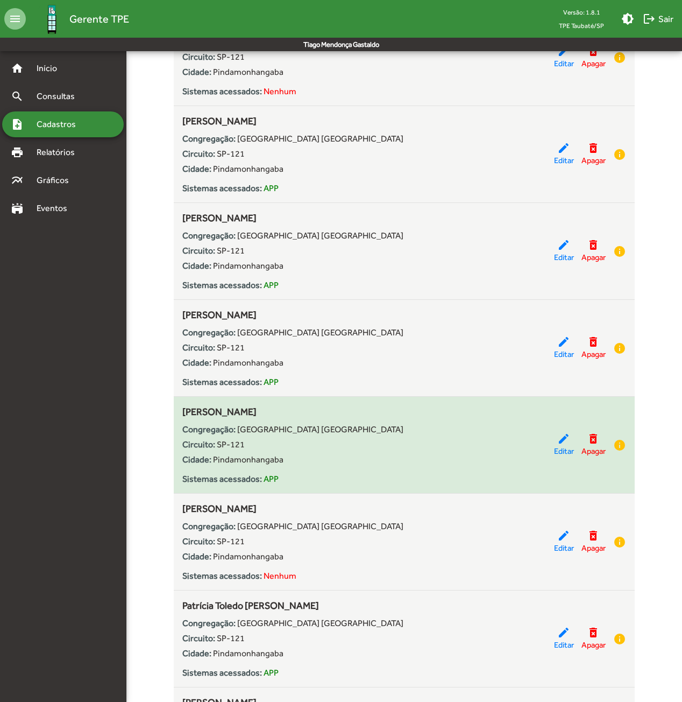
drag, startPoint x: 318, startPoint y: 405, endPoint x: 182, endPoint y: 399, distance: 135.2
click at [182, 404] on div "[PERSON_NAME] Congregação: [GEOGRAPHIC_DATA] SP Circuito: SP-121 Cidade: [GEOGR…" at bounding box center [368, 444] width 372 height 81
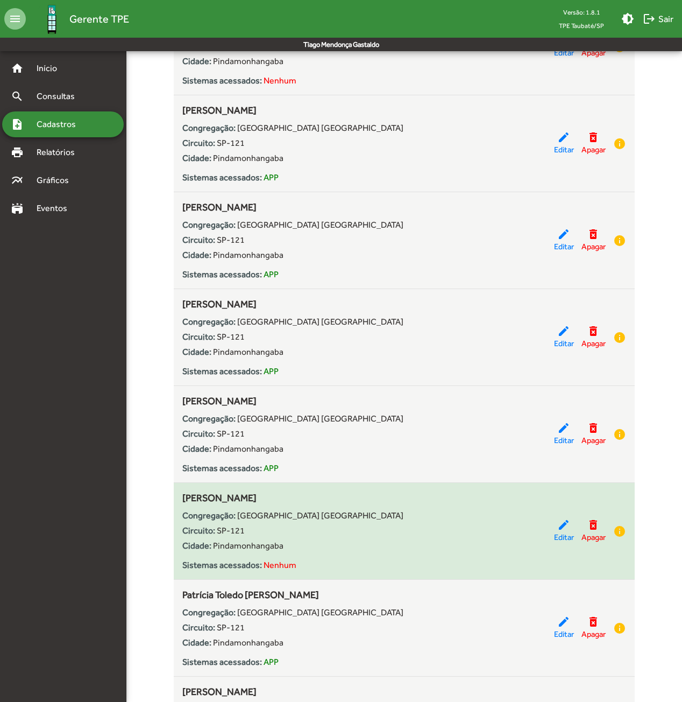
scroll to position [2870, 0]
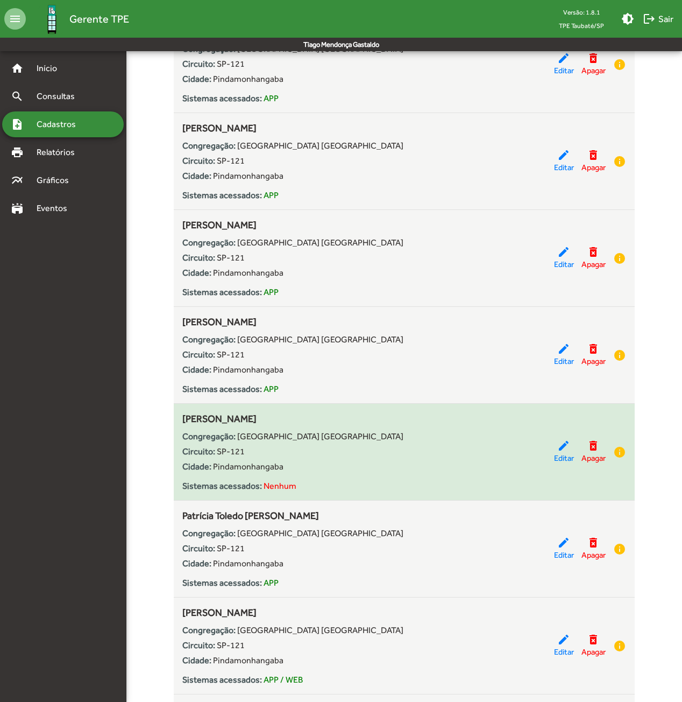
drag, startPoint x: 313, startPoint y: 414, endPoint x: 181, endPoint y: 413, distance: 132.4
click at [181, 413] on div "[PERSON_NAME] Congregação: [GEOGRAPHIC_DATA] SP Circuito: SP-121 Cidade: [GEOGR…" at bounding box center [404, 451] width 461 height 81
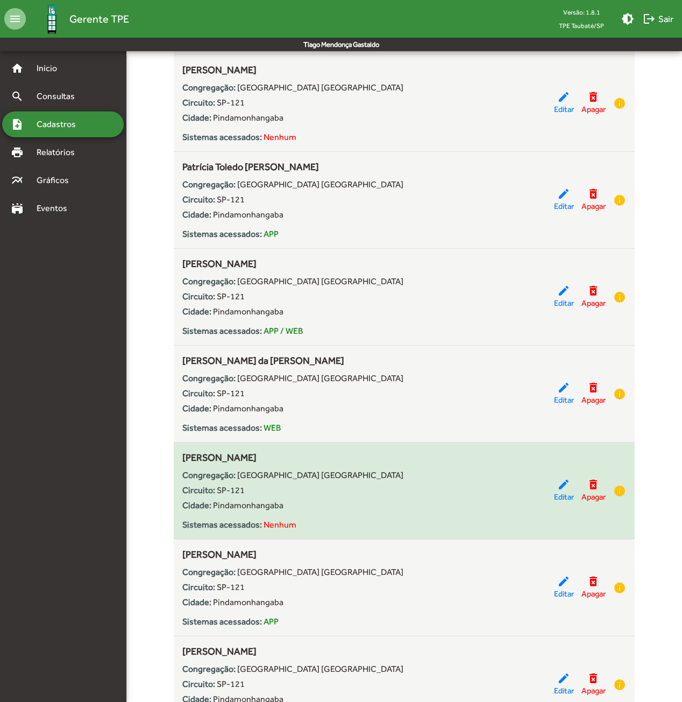
scroll to position [3139, 0]
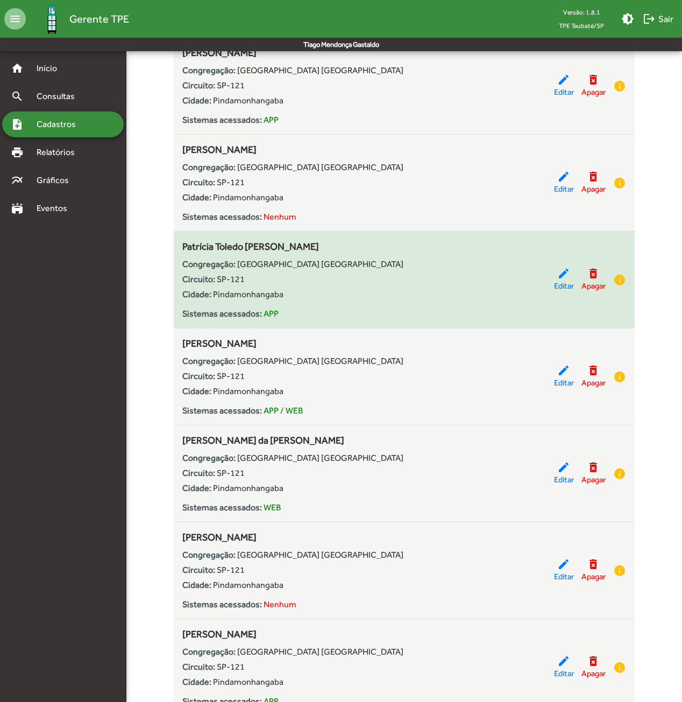
drag, startPoint x: 330, startPoint y: 242, endPoint x: 182, endPoint y: 246, distance: 148.6
click at [182, 246] on div "Patrícia Toledo [PERSON_NAME] Congregação: [GEOGRAPHIC_DATA] SP Circuito: SP-12…" at bounding box center [368, 279] width 372 height 81
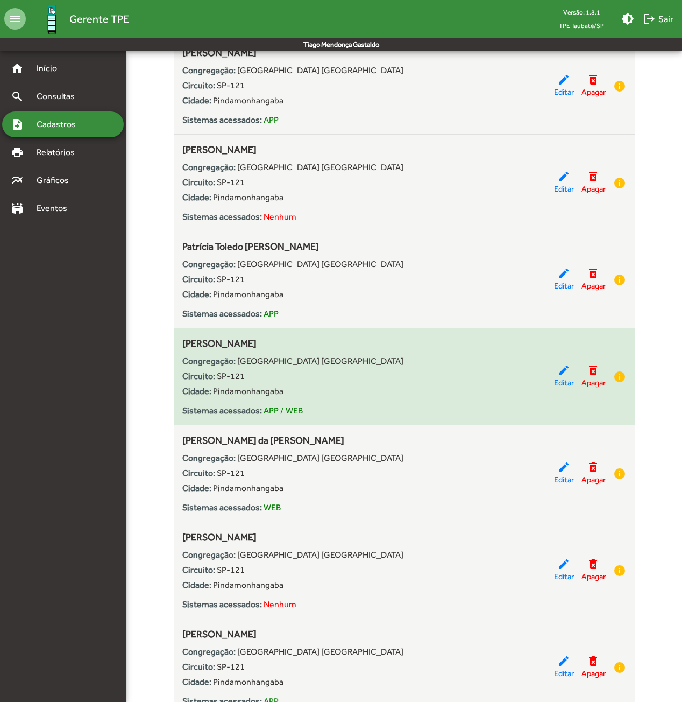
drag, startPoint x: 326, startPoint y: 337, endPoint x: 181, endPoint y: 339, distance: 144.8
click at [181, 339] on div "[PERSON_NAME] Congregação: [GEOGRAPHIC_DATA] SP Circuito: SP-121 Cidade: [GEOGR…" at bounding box center [404, 376] width 461 height 81
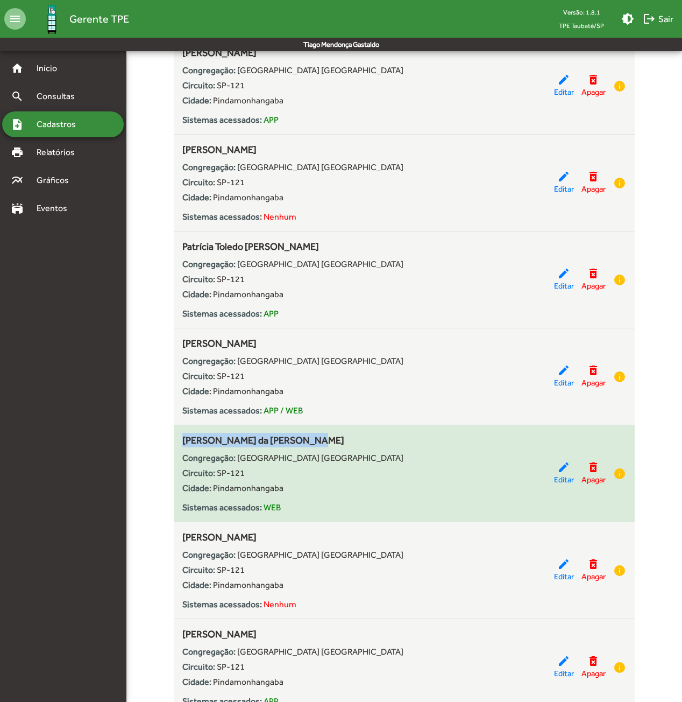
drag, startPoint x: 296, startPoint y: 435, endPoint x: 181, endPoint y: 433, distance: 114.6
click at [181, 433] on div "[PERSON_NAME] da [PERSON_NAME] Congregação: [GEOGRAPHIC_DATA] SP Circuito: SP-1…" at bounding box center [404, 473] width 461 height 81
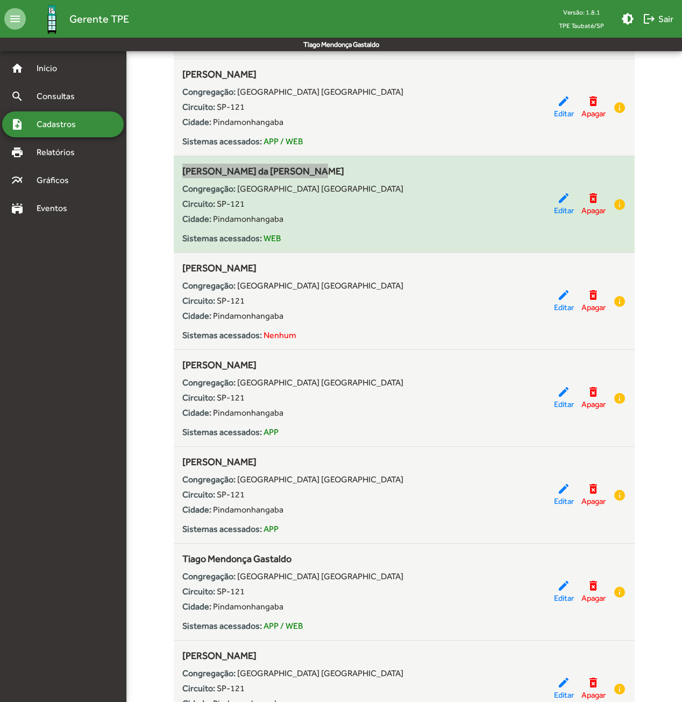
scroll to position [3498, 0]
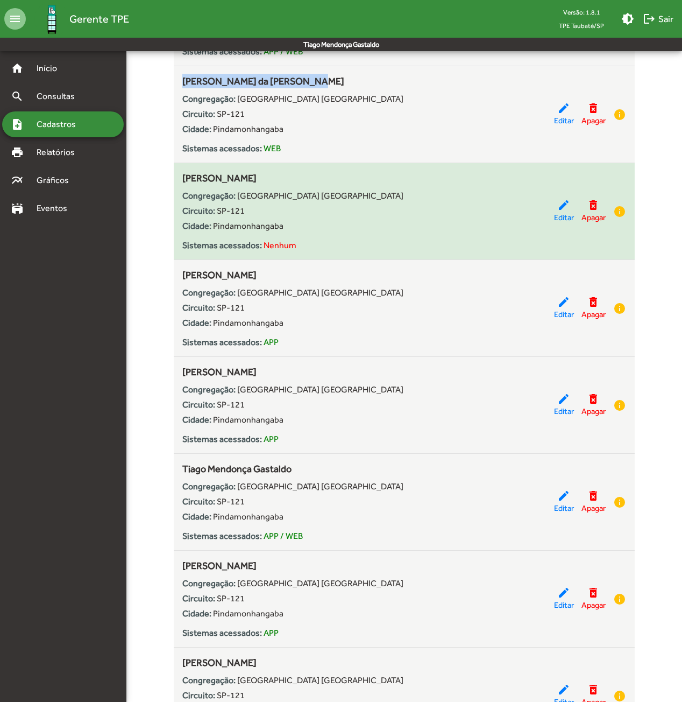
drag, startPoint x: 338, startPoint y: 172, endPoint x: 183, endPoint y: 170, distance: 155.0
click at [183, 171] on div "[PERSON_NAME] Congregação: [GEOGRAPHIC_DATA] SP Circuito: SP-121 Cidade: [GEOGR…" at bounding box center [368, 211] width 372 height 81
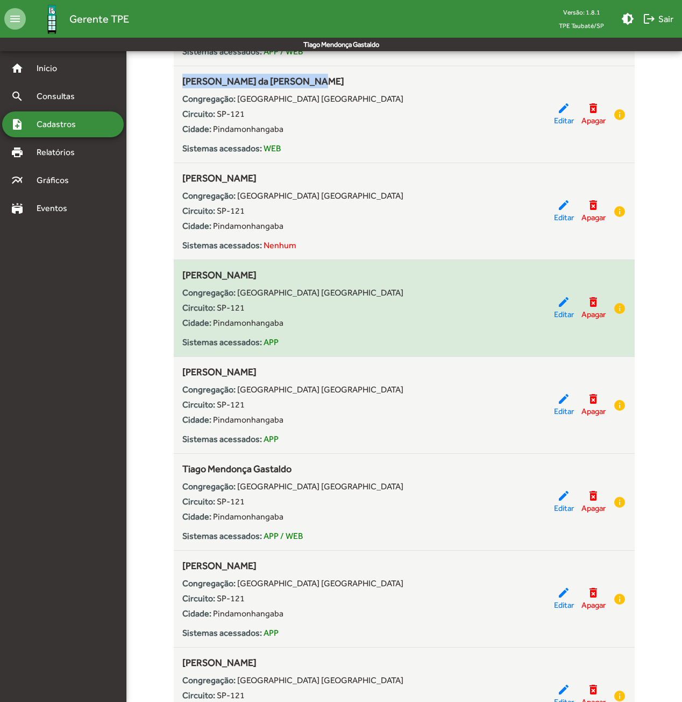
drag, startPoint x: 338, startPoint y: 269, endPoint x: 183, endPoint y: 272, distance: 155.0
click at [183, 272] on div "[PERSON_NAME] Congregação: [GEOGRAPHIC_DATA] SP Circuito: SP-121 Cidade: [GEOGR…" at bounding box center [368, 307] width 372 height 81
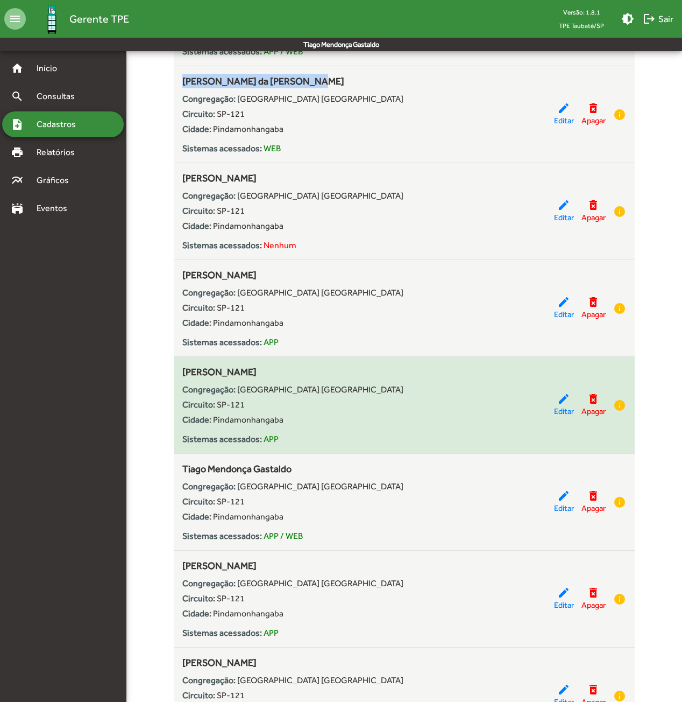
drag, startPoint x: 341, startPoint y: 364, endPoint x: 185, endPoint y: 364, distance: 156.1
click at [185, 364] on div "[PERSON_NAME] Congregação: [GEOGRAPHIC_DATA] SP Circuito: SP-121 Cidade: [GEOGR…" at bounding box center [368, 404] width 372 height 81
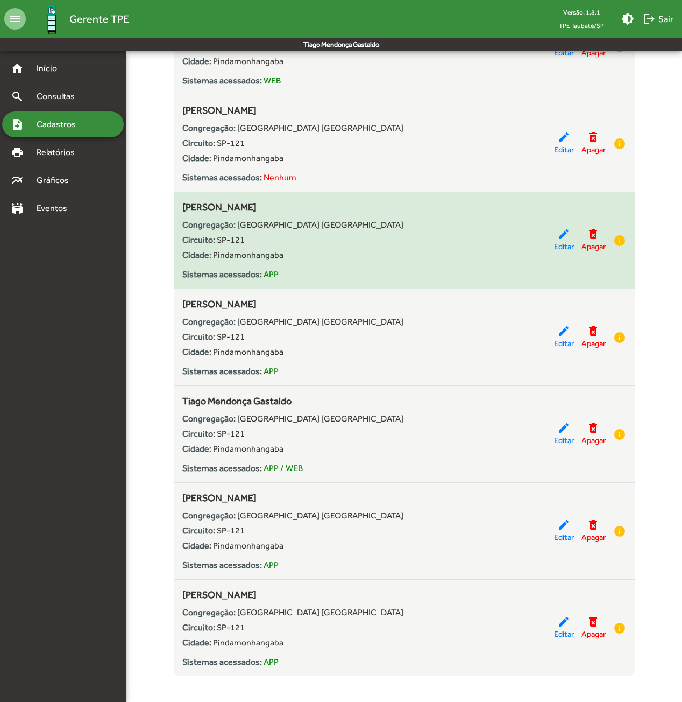
scroll to position [3567, 0]
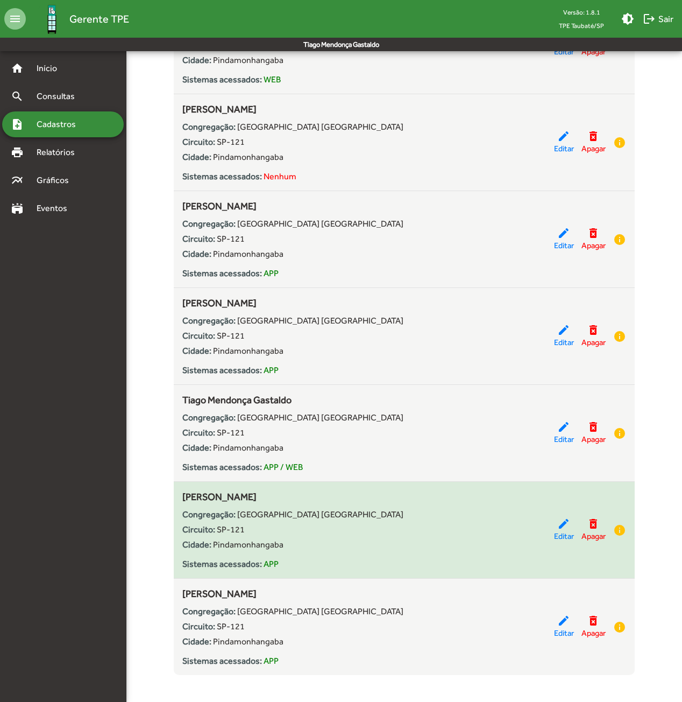
drag, startPoint x: 304, startPoint y: 490, endPoint x: 183, endPoint y: 491, distance: 120.6
click at [183, 491] on span "[PERSON_NAME]" at bounding box center [219, 496] width 74 height 11
